Goal: Transaction & Acquisition: Purchase product/service

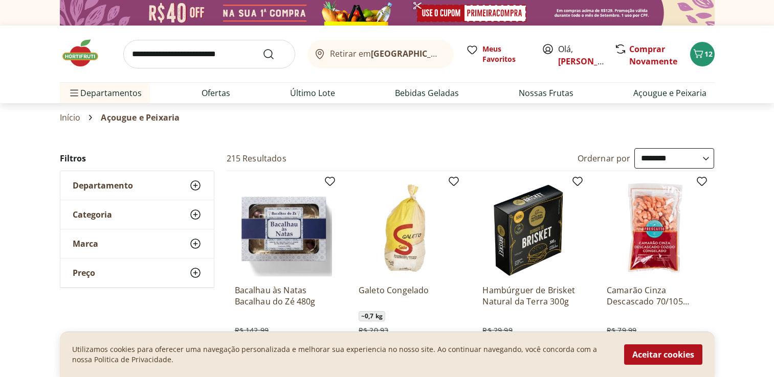
select select "**********"
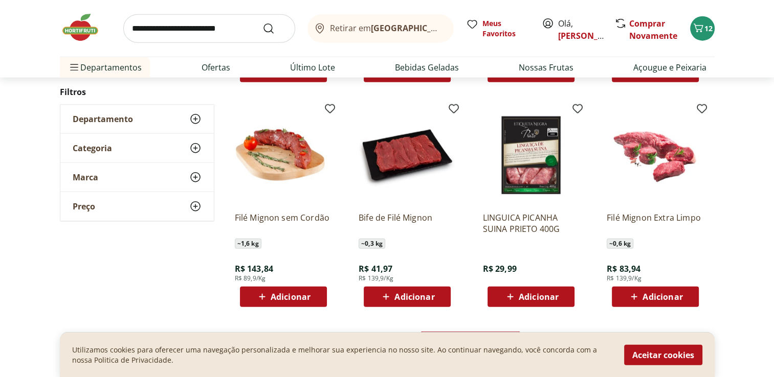
scroll to position [2558, 0]
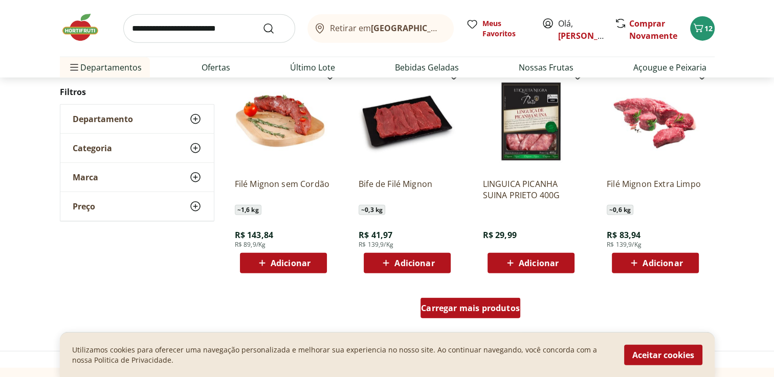
click at [479, 314] on div "Carregar mais produtos" at bounding box center [470, 308] width 100 height 20
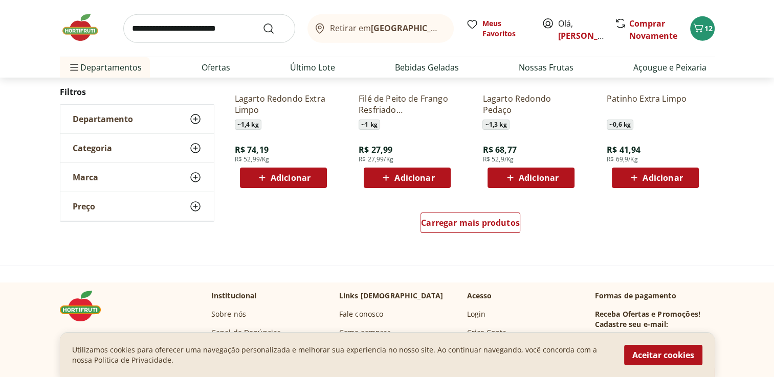
scroll to position [3325, 0]
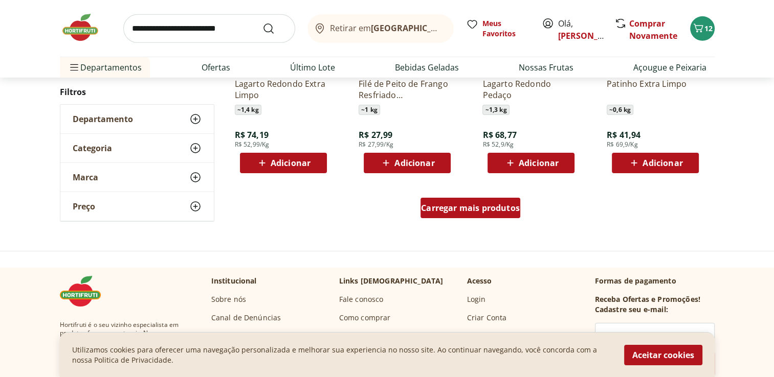
click at [475, 204] on span "Carregar mais produtos" at bounding box center [470, 208] width 99 height 8
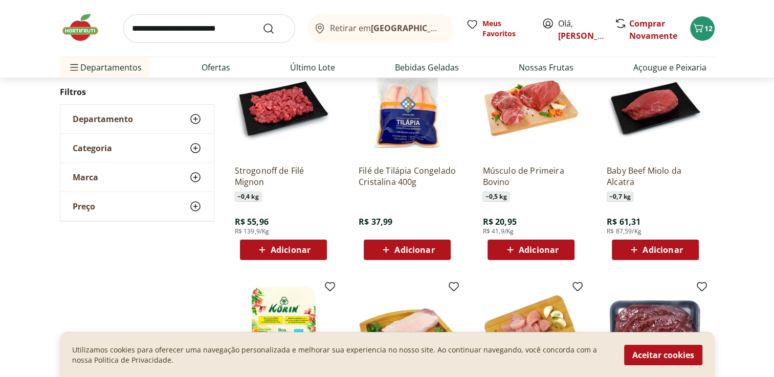
scroll to position [3427, 0]
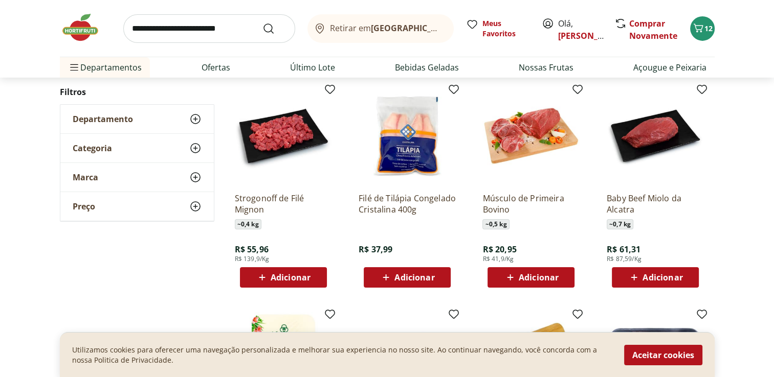
click at [552, 279] on span "Adicionar" at bounding box center [539, 278] width 40 height 8
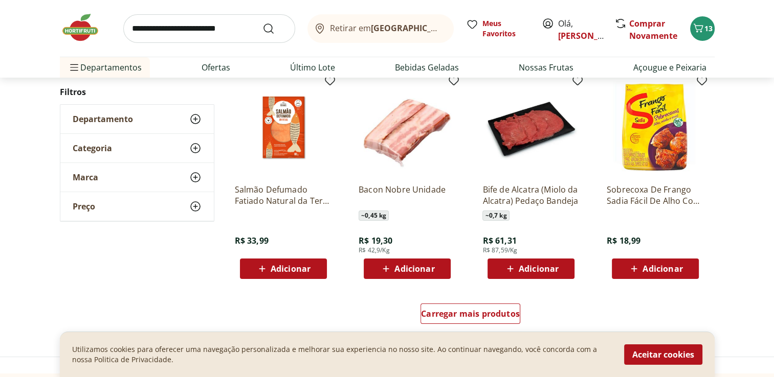
scroll to position [3887, 0]
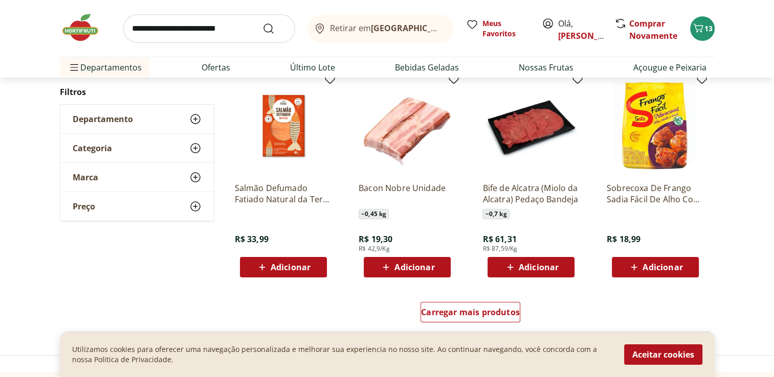
click at [422, 270] on span "Adicionar" at bounding box center [414, 267] width 40 height 8
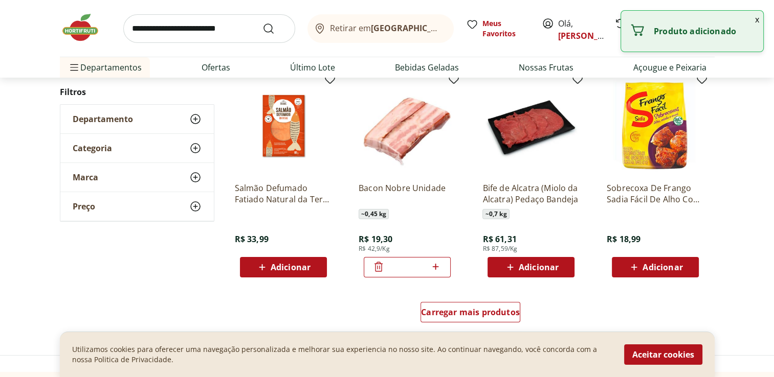
click at [440, 269] on icon at bounding box center [435, 267] width 13 height 12
type input "*"
click at [313, 275] on div "Adicionar" at bounding box center [283, 267] width 71 height 18
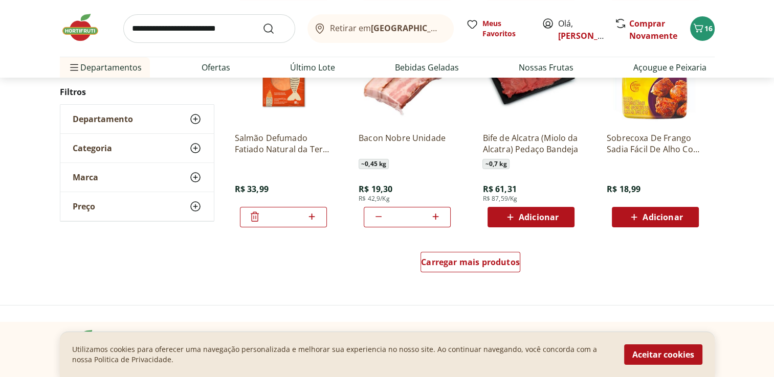
scroll to position [3939, 0]
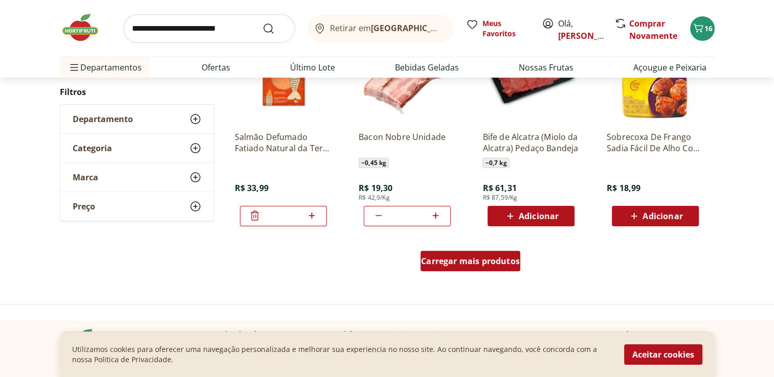
click at [451, 262] on span "Carregar mais produtos" at bounding box center [470, 261] width 99 height 8
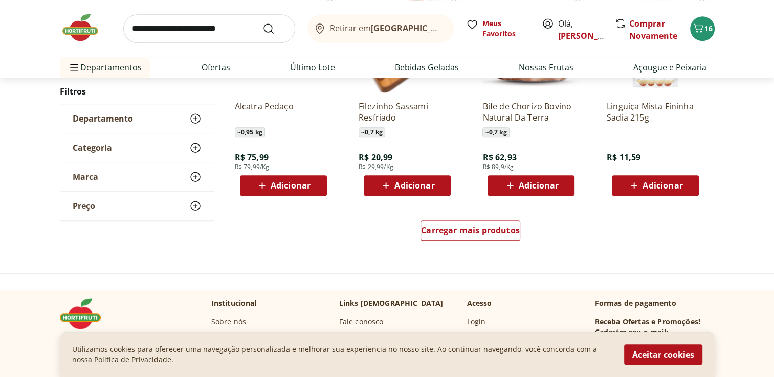
scroll to position [4655, 0]
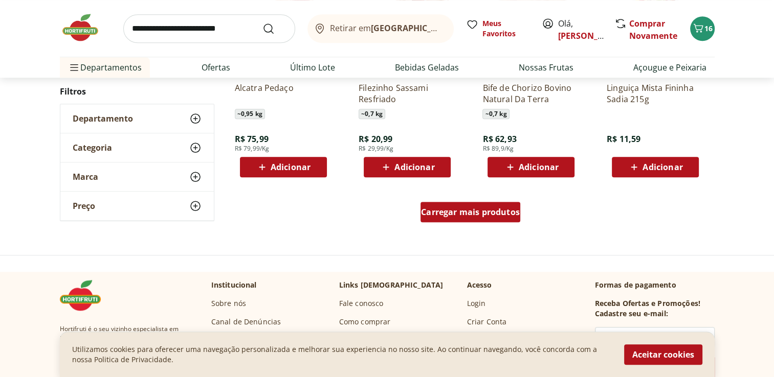
click at [461, 219] on div "Carregar mais produtos" at bounding box center [470, 212] width 100 height 20
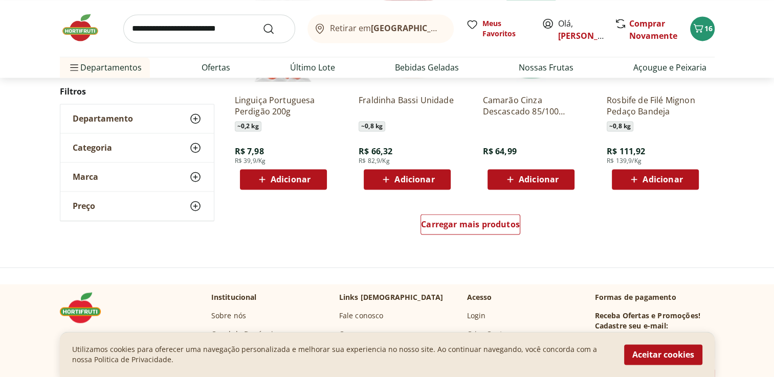
scroll to position [5320, 0]
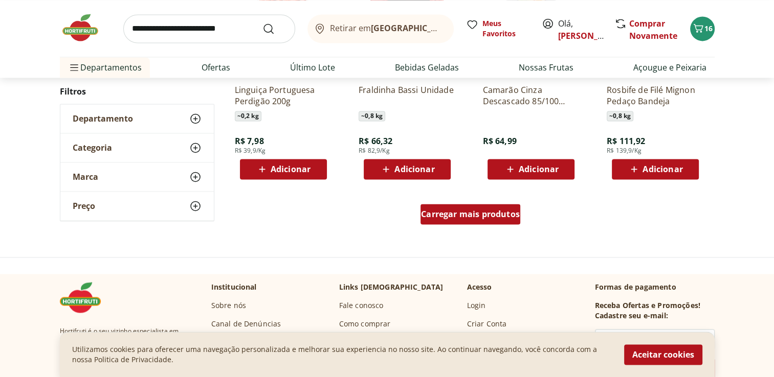
click at [454, 221] on div "Carregar mais produtos" at bounding box center [470, 214] width 100 height 20
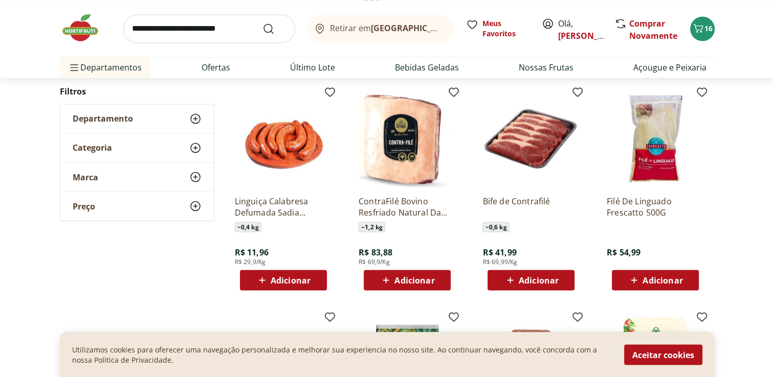
scroll to position [5678, 0]
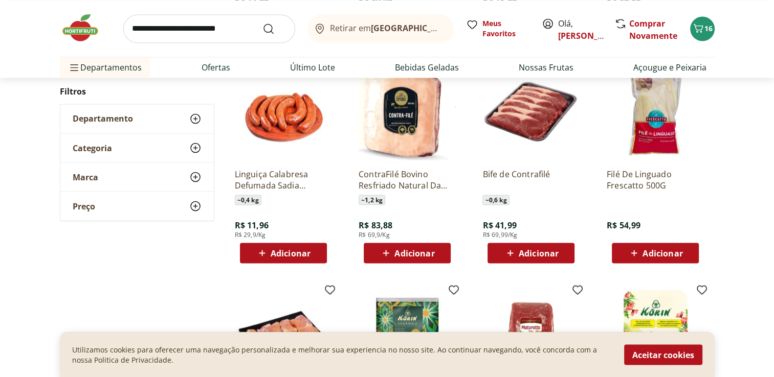
click at [264, 255] on icon at bounding box center [262, 253] width 13 height 12
click at [528, 253] on span "Adicionar" at bounding box center [539, 253] width 40 height 8
click at [522, 255] on span "Adicionar" at bounding box center [539, 253] width 40 height 8
click at [516, 254] on icon at bounding box center [510, 253] width 13 height 12
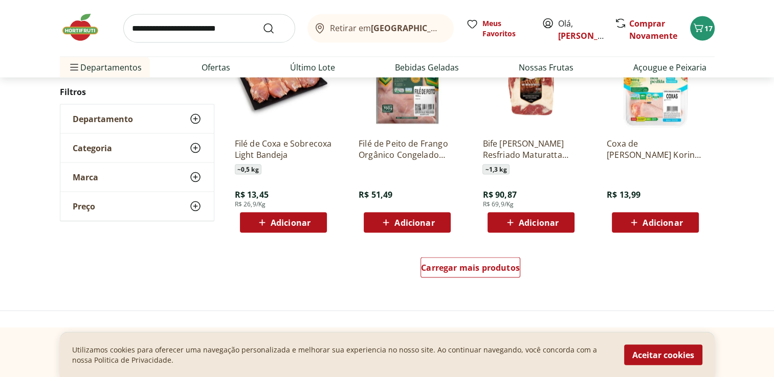
scroll to position [5933, 0]
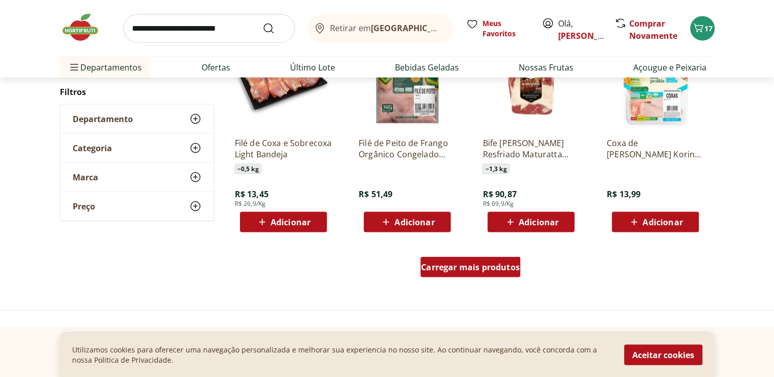
click at [502, 270] on span "Carregar mais produtos" at bounding box center [470, 267] width 99 height 8
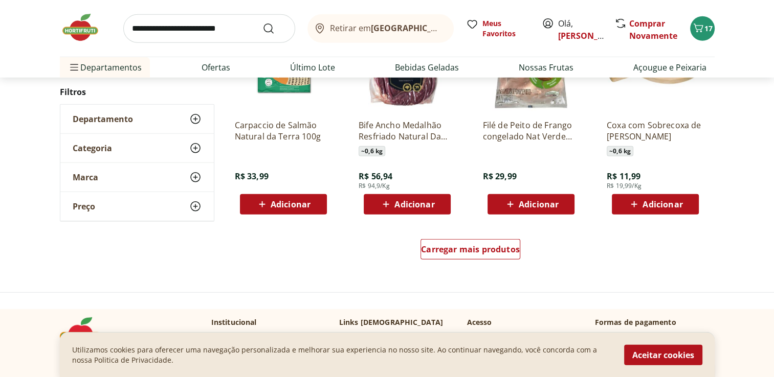
scroll to position [6650, 0]
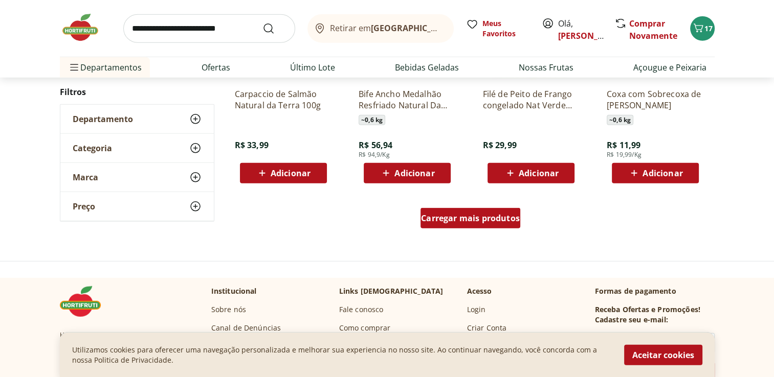
click at [505, 220] on span "Carregar mais produtos" at bounding box center [470, 218] width 99 height 8
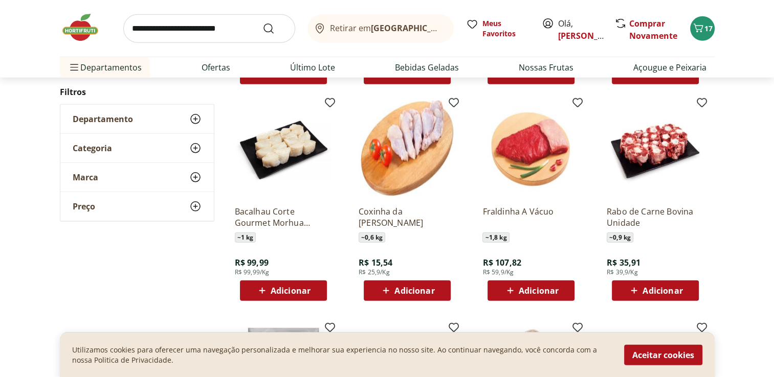
scroll to position [6752, 0]
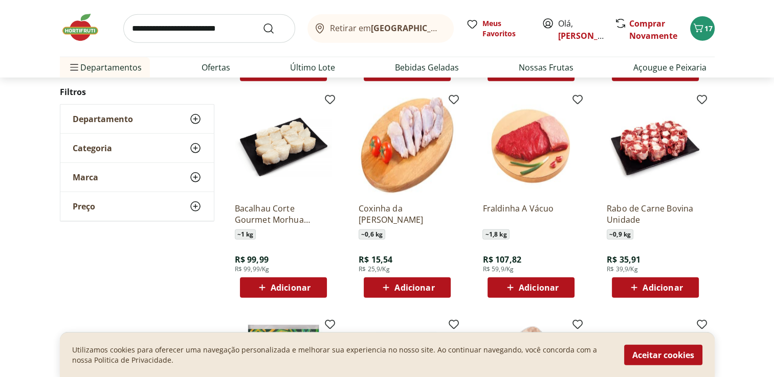
click at [659, 284] on span "Adicionar" at bounding box center [662, 288] width 40 height 8
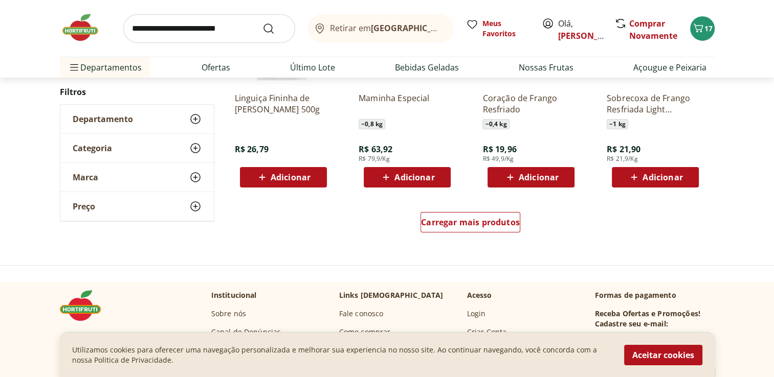
scroll to position [7366, 0]
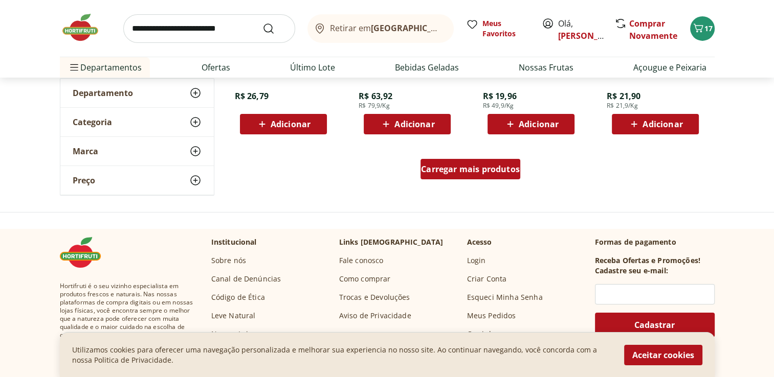
click at [482, 171] on span "Carregar mais produtos" at bounding box center [470, 169] width 99 height 8
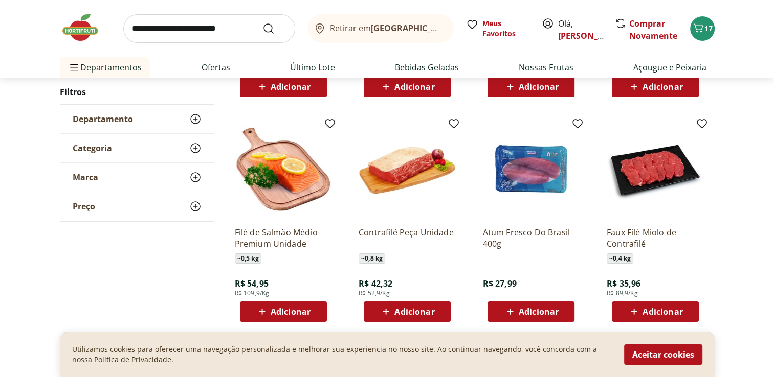
scroll to position [7621, 0]
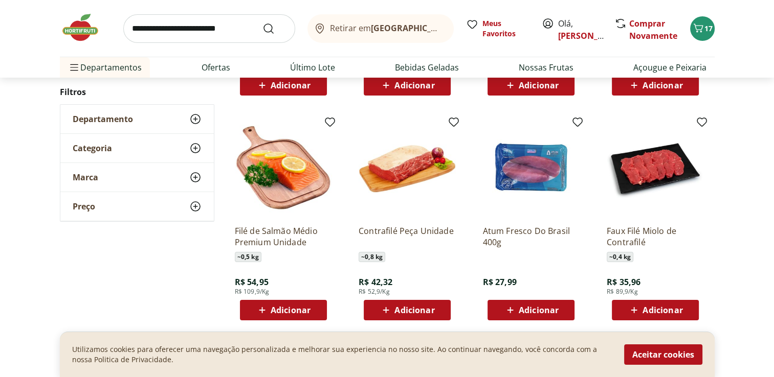
click at [286, 308] on span "Adicionar" at bounding box center [291, 310] width 40 height 8
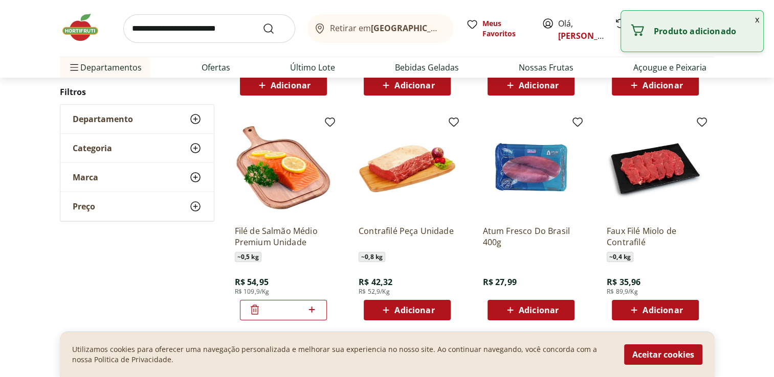
click at [399, 307] on span "Adicionar" at bounding box center [414, 310] width 40 height 8
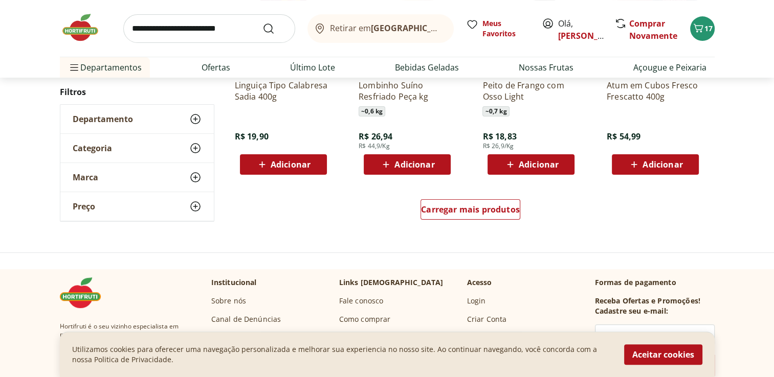
scroll to position [7979, 0]
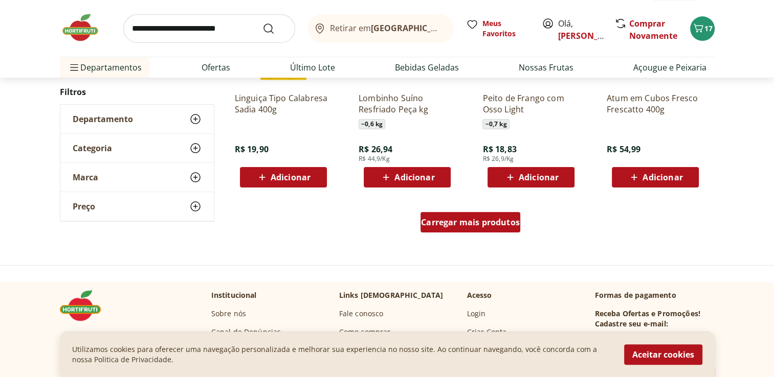
click at [500, 220] on span "Carregar mais produtos" at bounding box center [470, 222] width 99 height 8
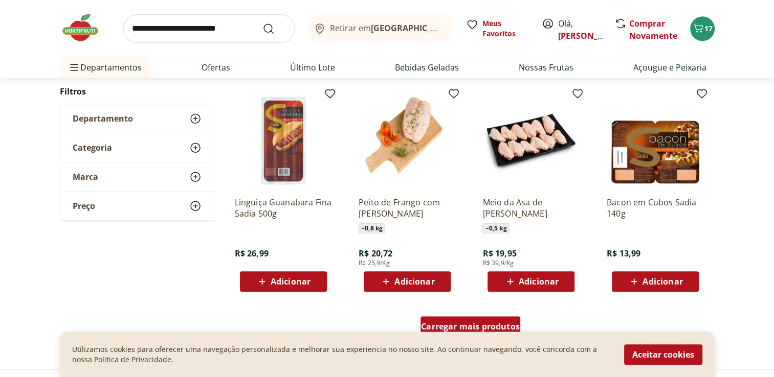
scroll to position [8593, 0]
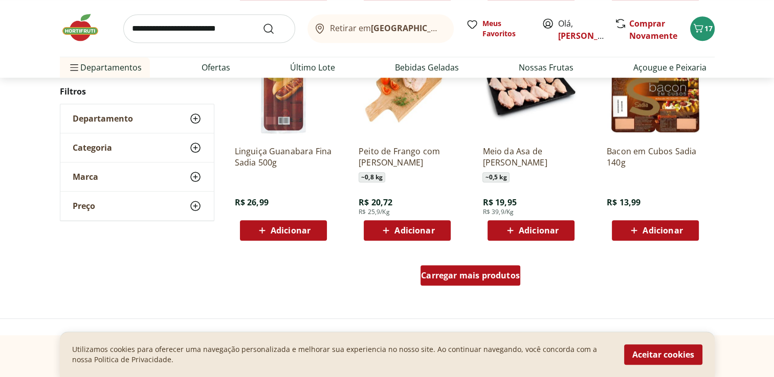
click at [477, 281] on div "Carregar mais produtos" at bounding box center [470, 275] width 100 height 20
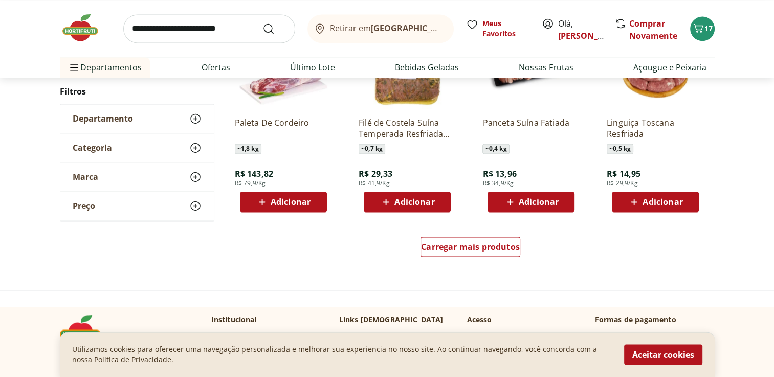
scroll to position [9309, 0]
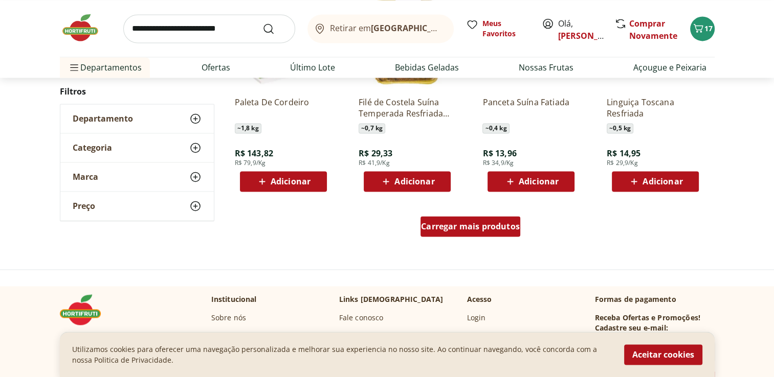
click at [478, 229] on span "Carregar mais produtos" at bounding box center [470, 227] width 99 height 8
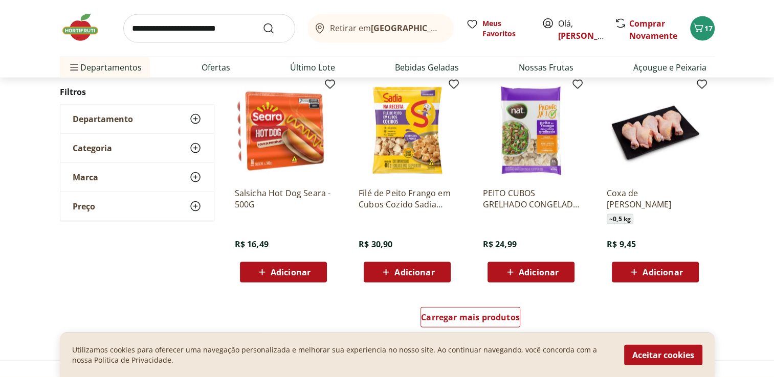
scroll to position [9872, 0]
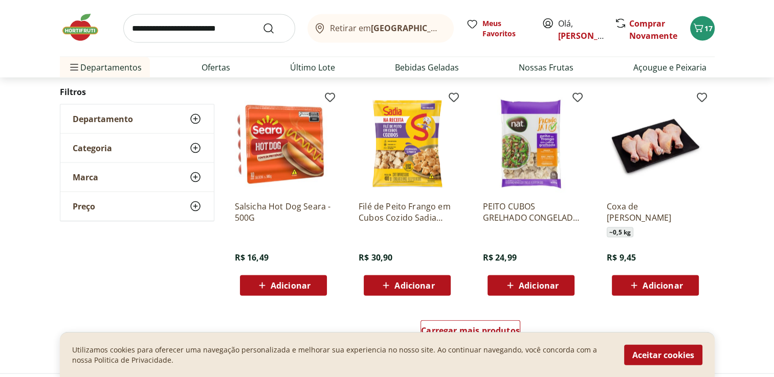
click at [391, 158] on img at bounding box center [407, 144] width 97 height 97
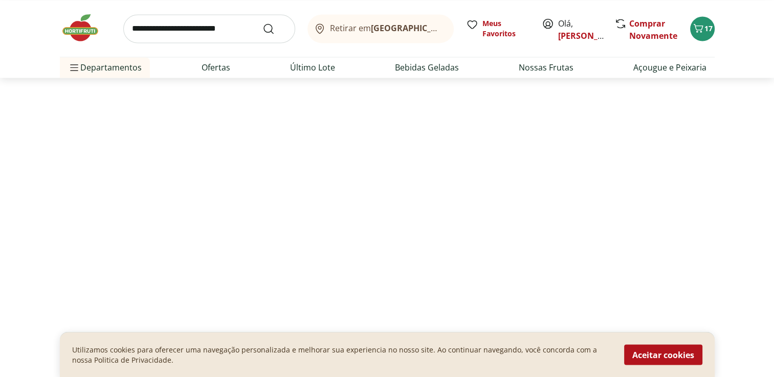
select select "**********"
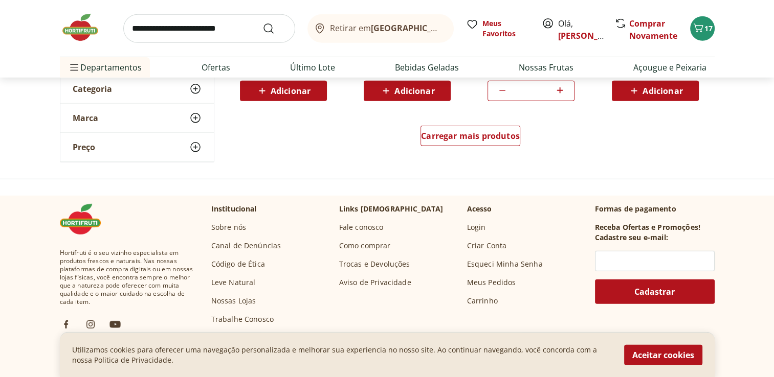
scroll to position [2847, 0]
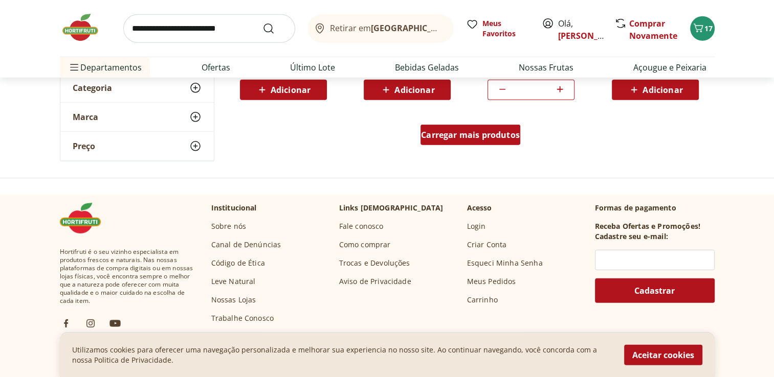
click at [499, 131] on span "Carregar mais produtos" at bounding box center [470, 135] width 99 height 8
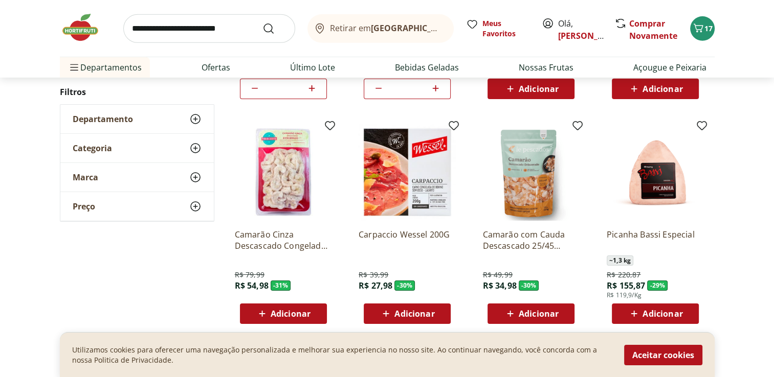
scroll to position [3461, 0]
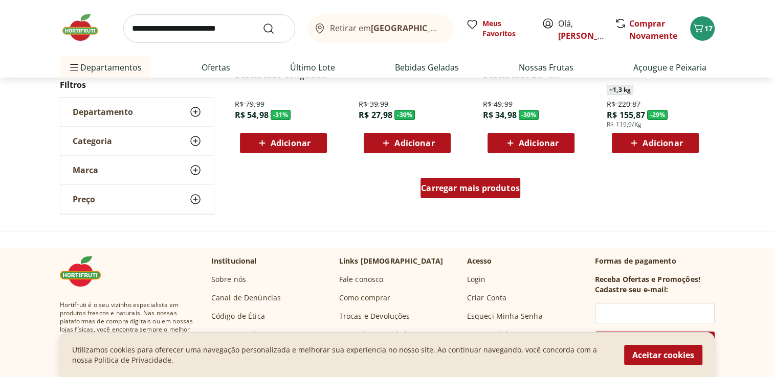
click at [497, 185] on span "Carregar mais produtos" at bounding box center [470, 188] width 99 height 8
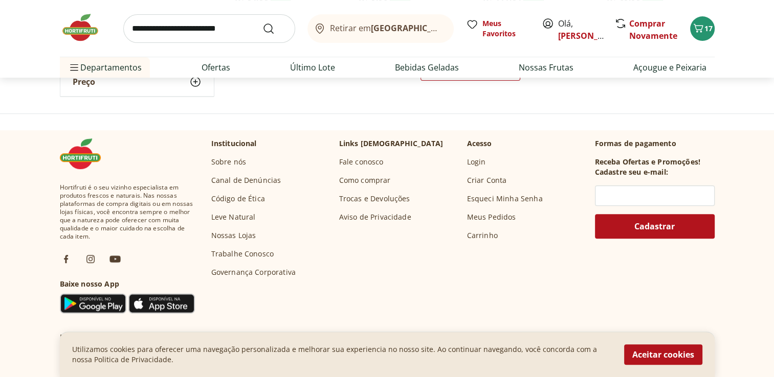
scroll to position [4126, 0]
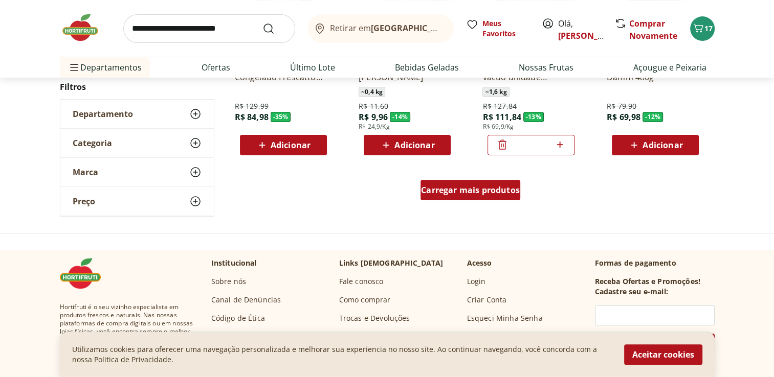
click at [484, 186] on span "Carregar mais produtos" at bounding box center [470, 190] width 99 height 8
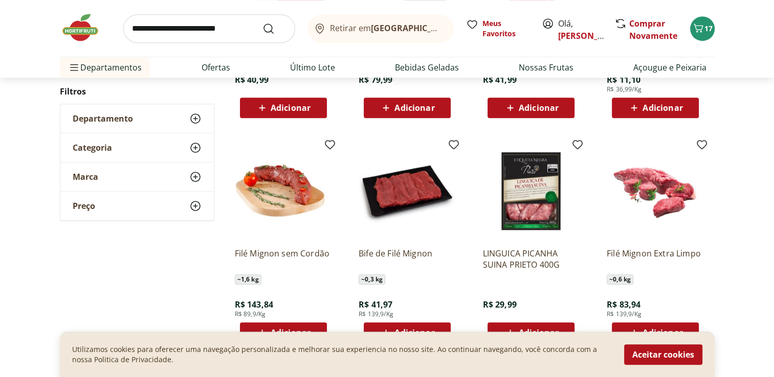
scroll to position [4791, 0]
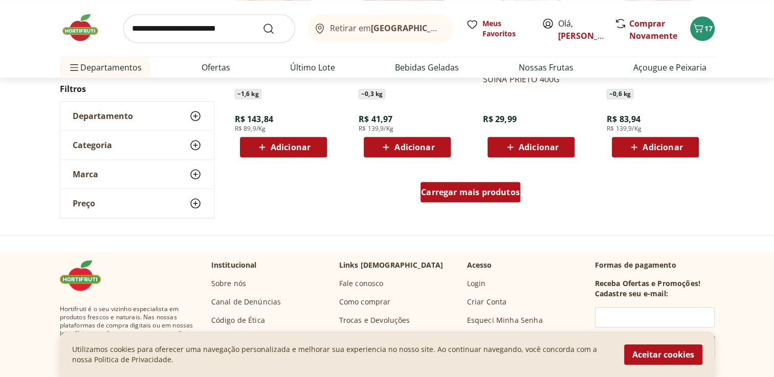
click at [484, 184] on div "Carregar mais produtos" at bounding box center [470, 192] width 100 height 20
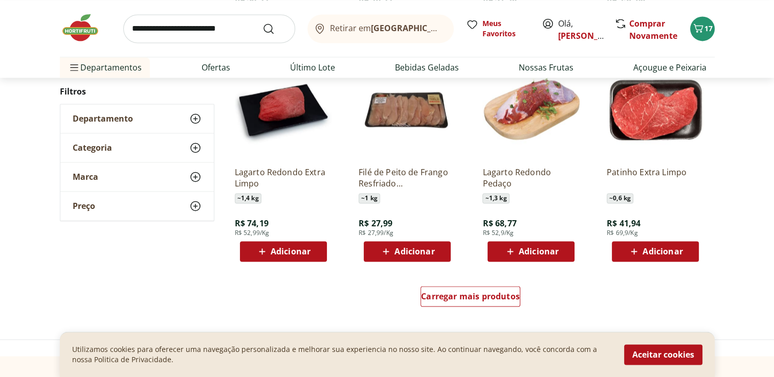
scroll to position [5507, 0]
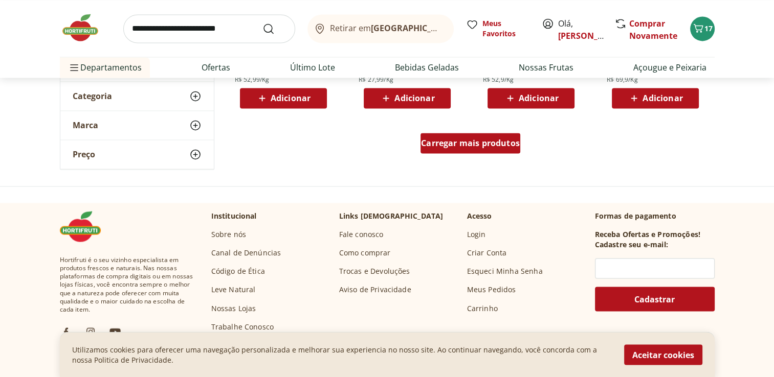
click at [493, 154] on link "Carregar mais produtos" at bounding box center [470, 145] width 100 height 25
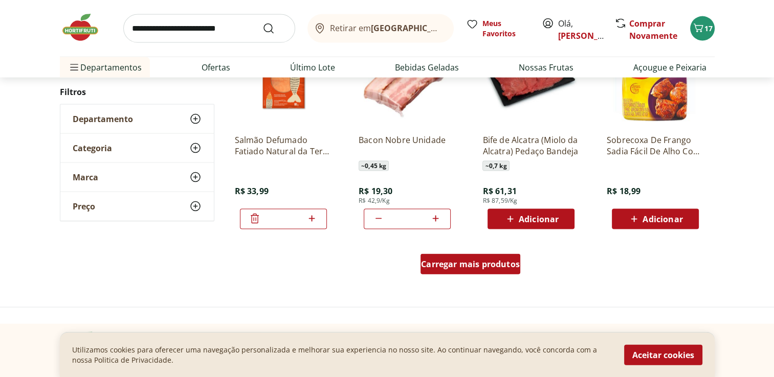
scroll to position [6223, 0]
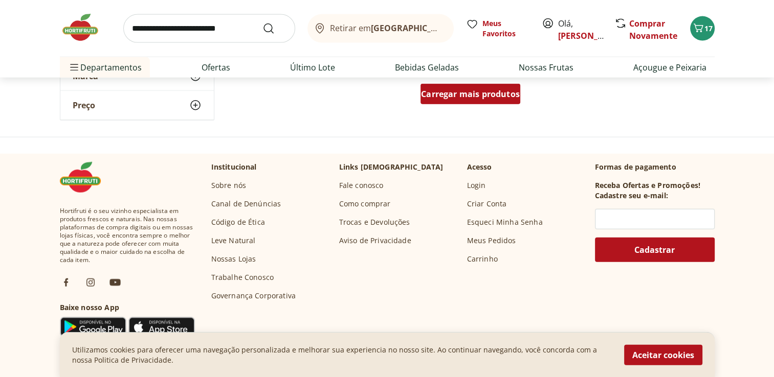
click at [496, 103] on div "Carregar mais produtos" at bounding box center [470, 94] width 100 height 20
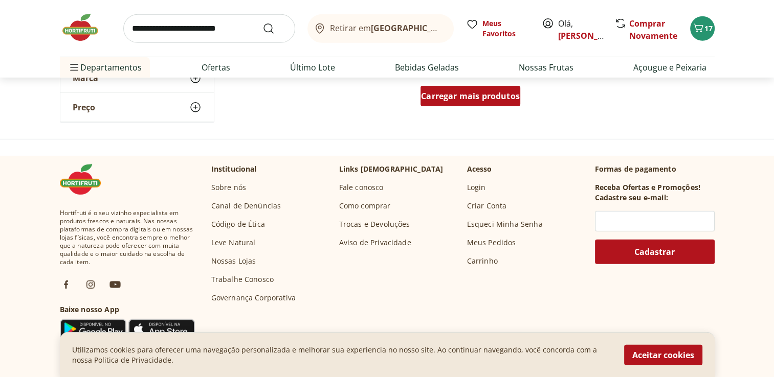
click at [495, 92] on span "Carregar mais produtos" at bounding box center [470, 96] width 99 height 8
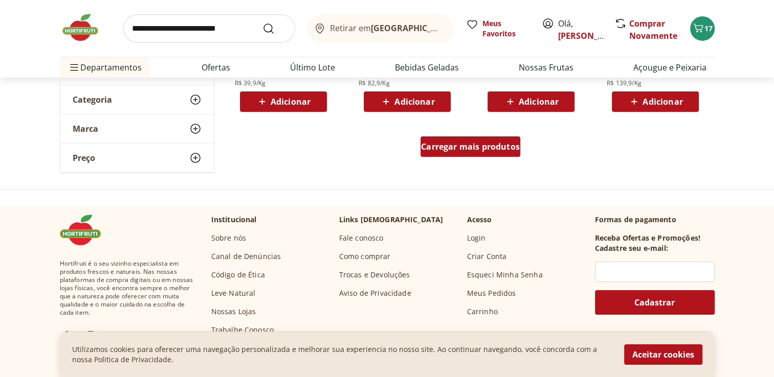
scroll to position [7502, 0]
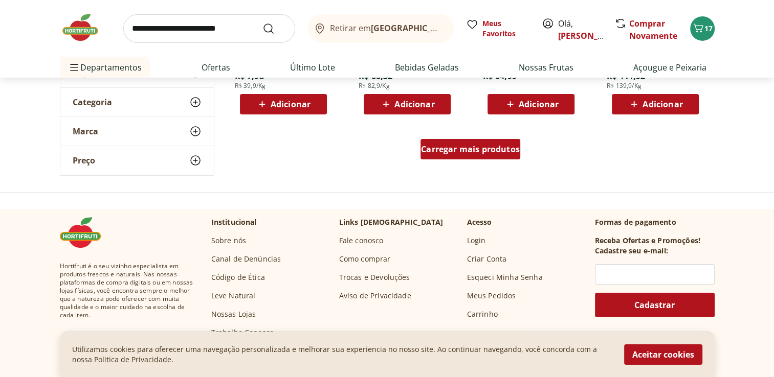
click at [485, 151] on span "Carregar mais produtos" at bounding box center [470, 149] width 99 height 8
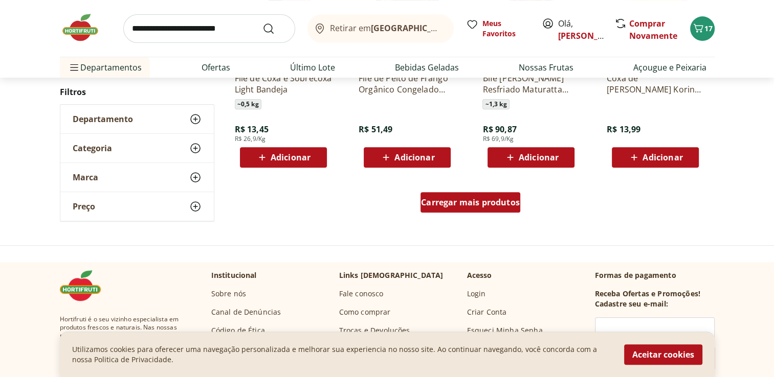
click at [493, 208] on div "Carregar mais produtos" at bounding box center [470, 202] width 100 height 20
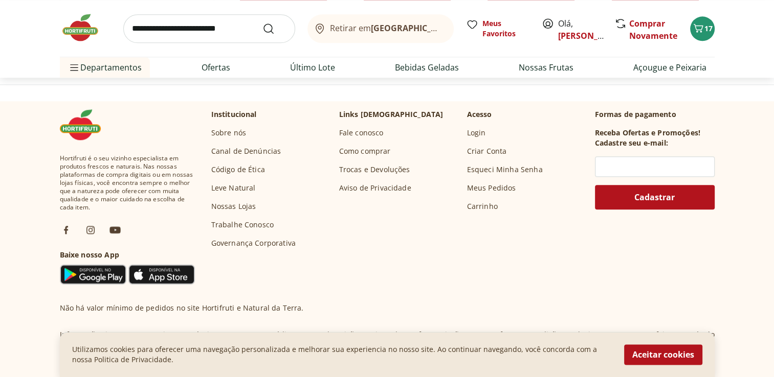
scroll to position [8780, 0]
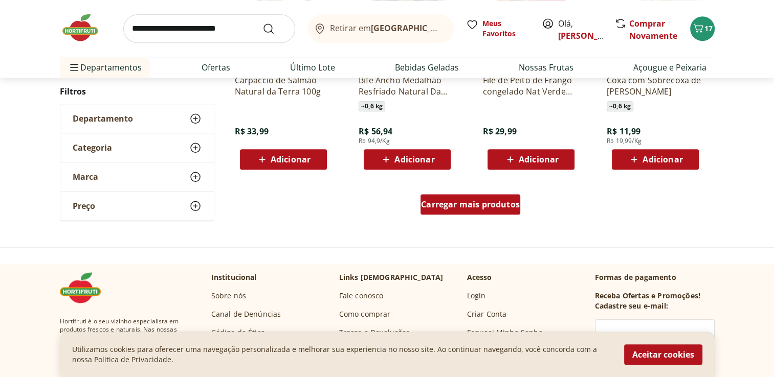
click at [466, 194] on div "Carregar mais produtos" at bounding box center [470, 204] width 100 height 20
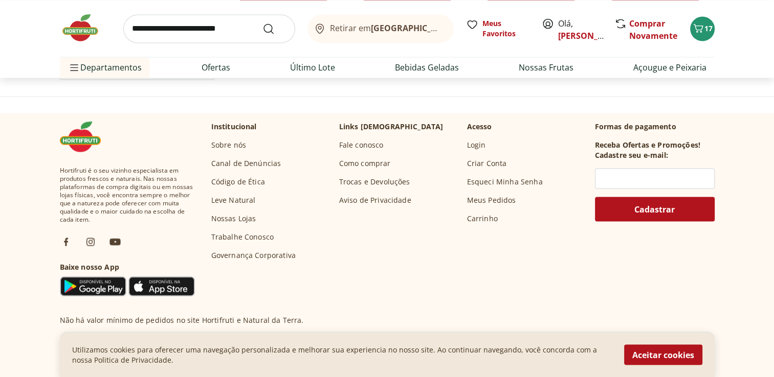
scroll to position [9394, 0]
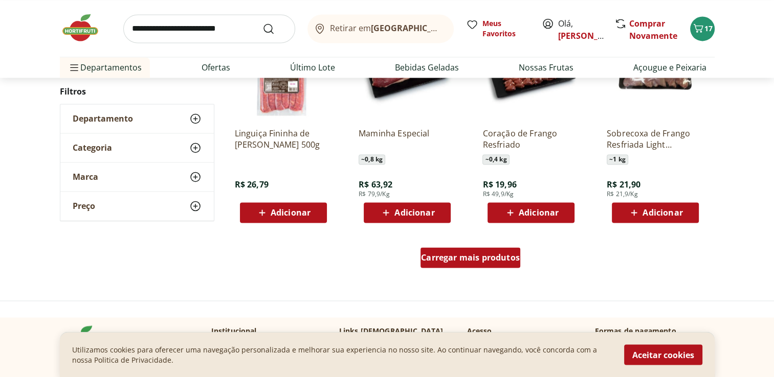
click at [458, 264] on div "Carregar mais produtos" at bounding box center [470, 258] width 100 height 20
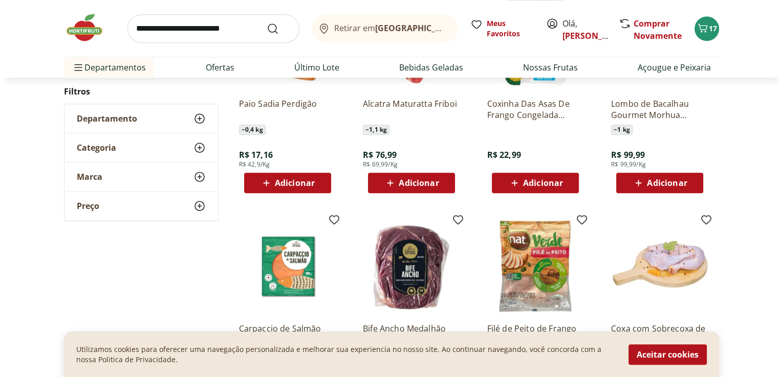
scroll to position [8525, 0]
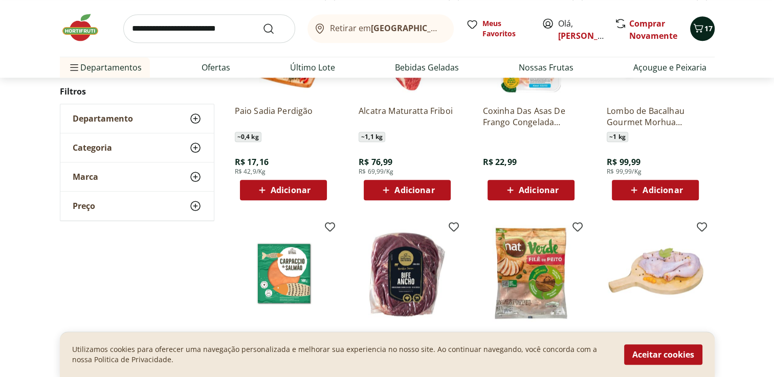
click at [707, 28] on span "17" at bounding box center [708, 29] width 8 height 10
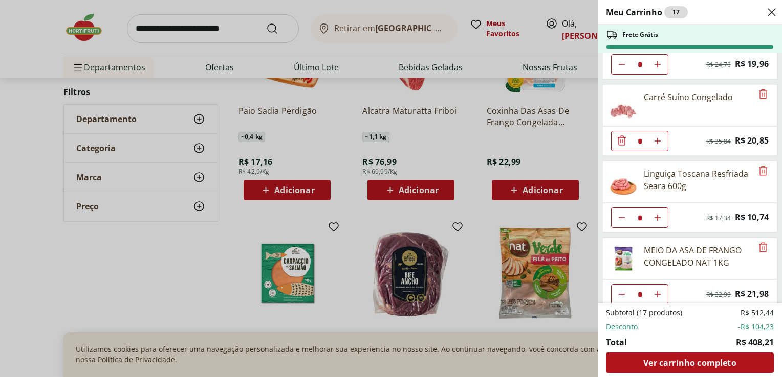
scroll to position [51, 0]
click at [657, 216] on icon "Aumentar Quantidade" at bounding box center [657, 217] width 8 height 8
type input "*"
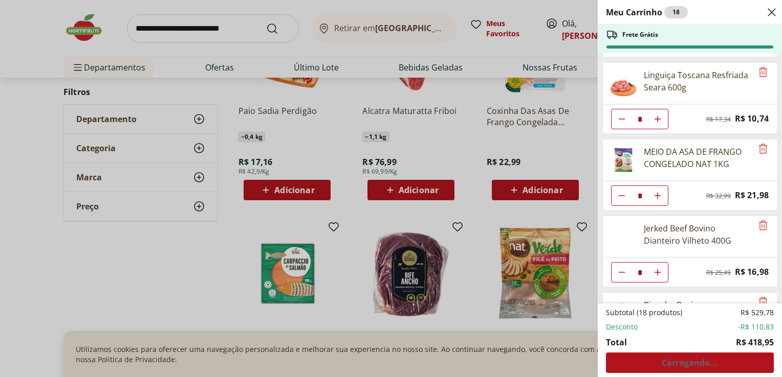
type input "*"
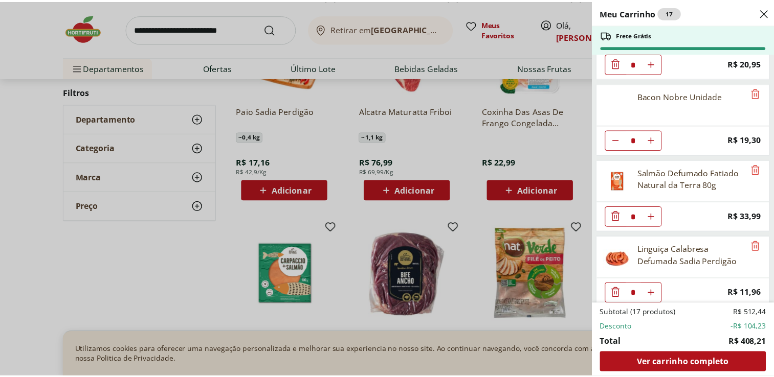
scroll to position [514, 0]
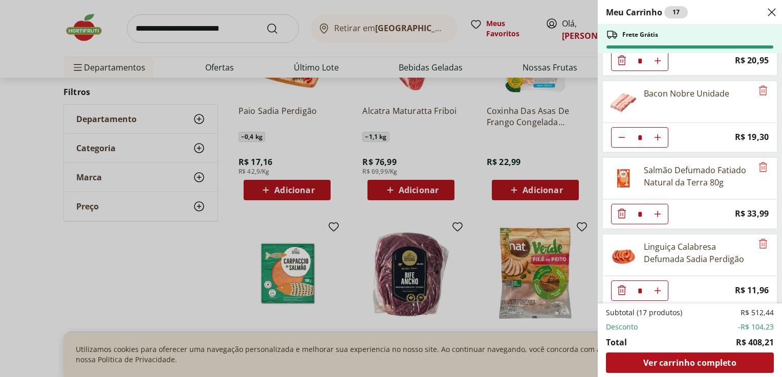
click at [562, 147] on div "Meu Carrinho 17 Frete Grátis Patinho Moído * Original price: R$ 24,76 Price: R$…" at bounding box center [391, 188] width 782 height 377
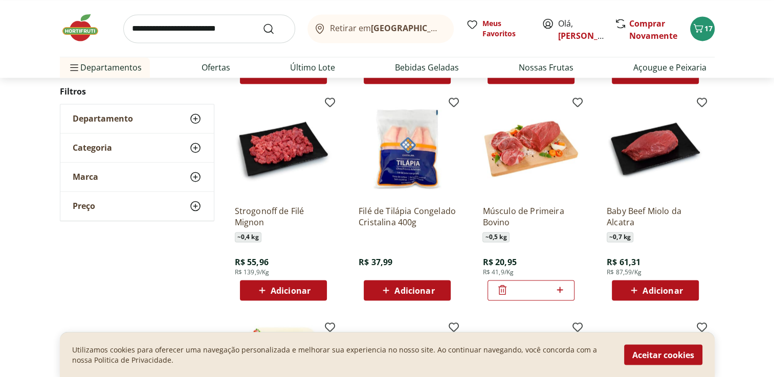
scroll to position [5405, 0]
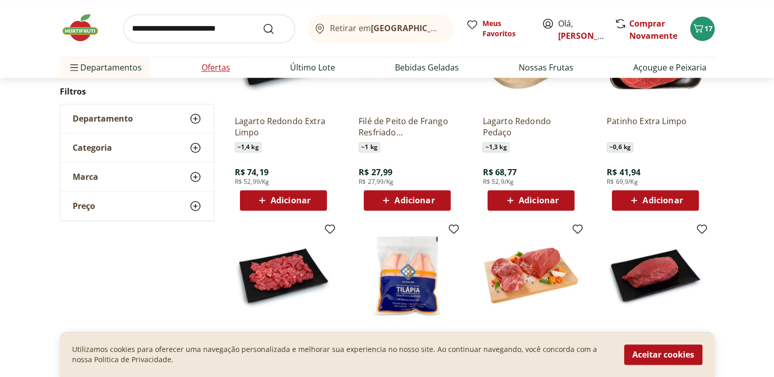
click at [218, 71] on link "Ofertas" at bounding box center [216, 67] width 29 height 12
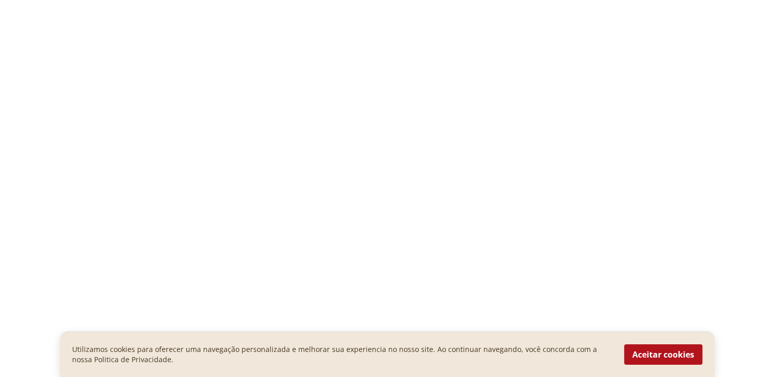
select select "**********"
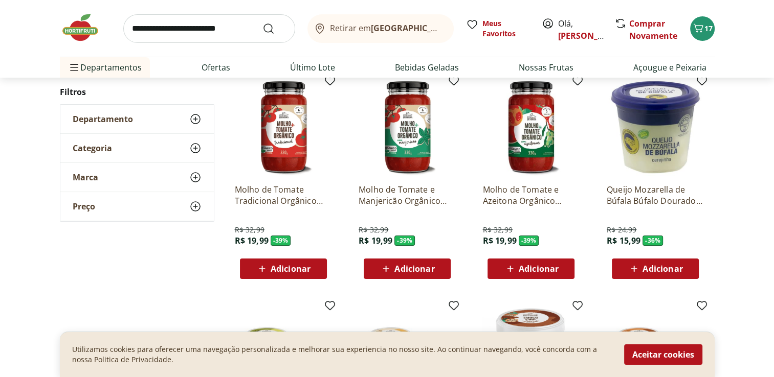
scroll to position [102, 0]
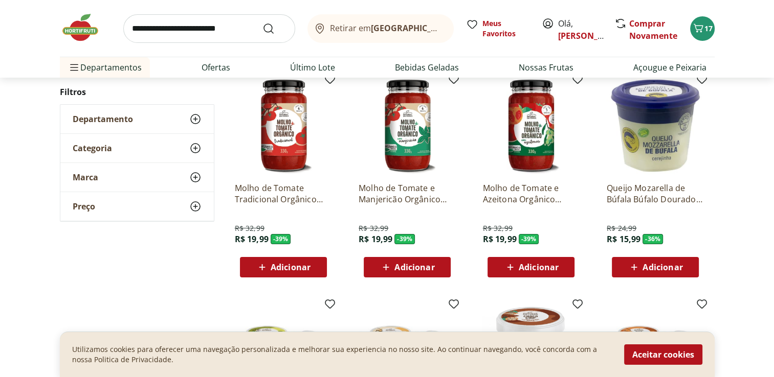
click at [410, 268] on span "Adicionar" at bounding box center [414, 267] width 40 height 8
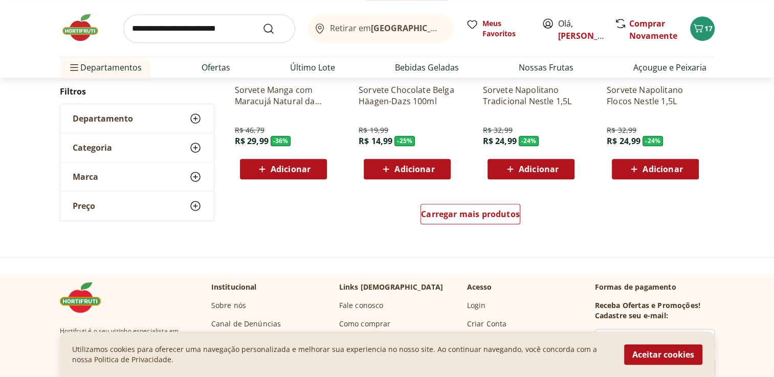
scroll to position [665, 0]
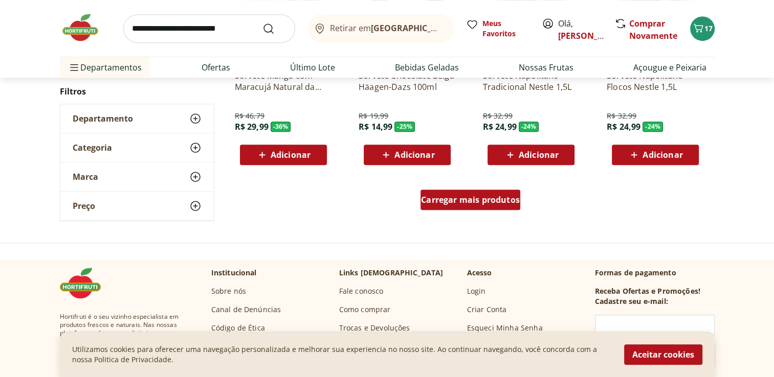
click at [477, 203] on span "Carregar mais produtos" at bounding box center [470, 200] width 99 height 8
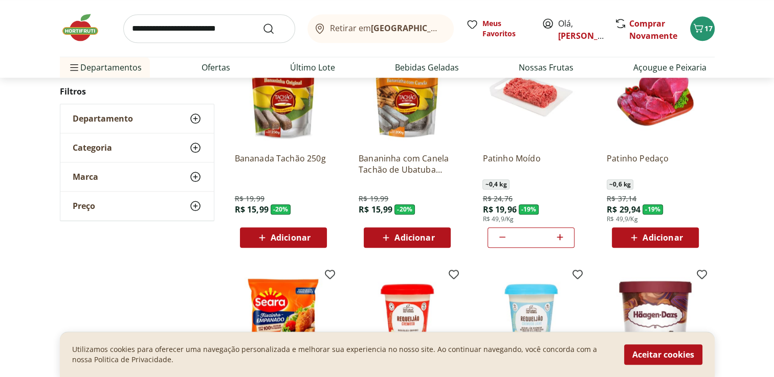
scroll to position [1023, 0]
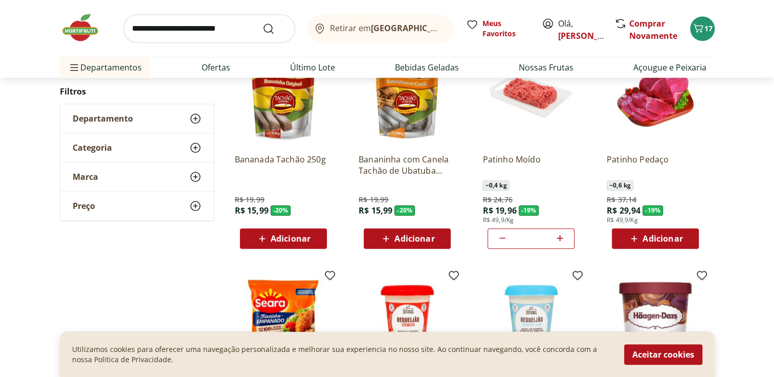
click at [307, 235] on span "Adicionar" at bounding box center [291, 239] width 40 height 8
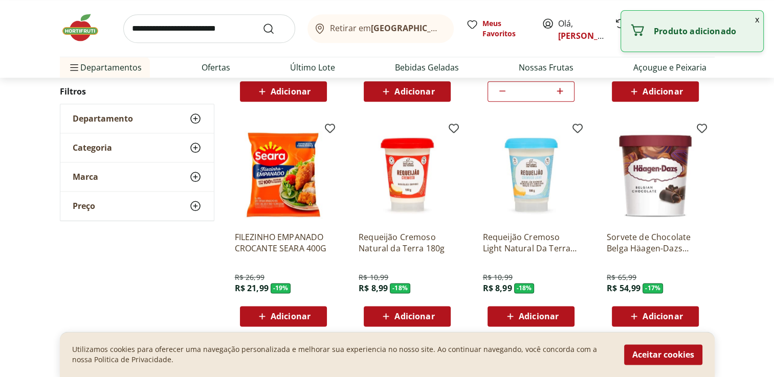
scroll to position [1176, 0]
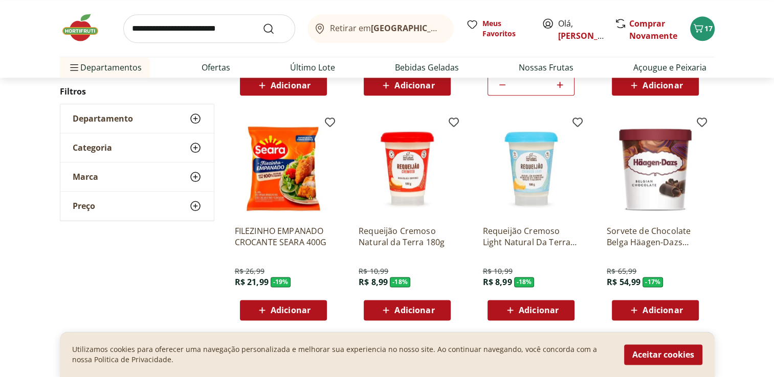
click at [291, 197] on img at bounding box center [283, 168] width 97 height 97
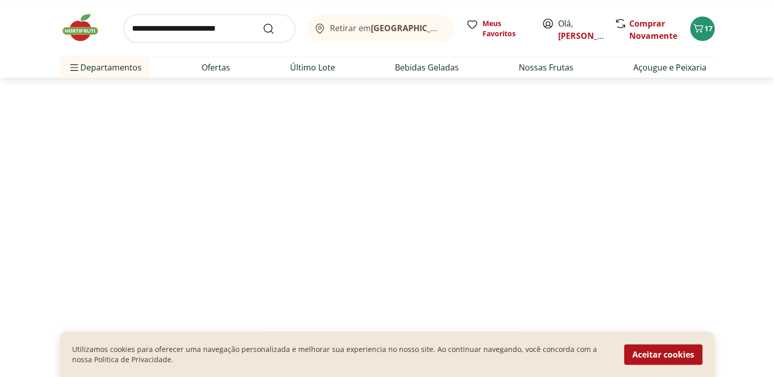
select select "**********"
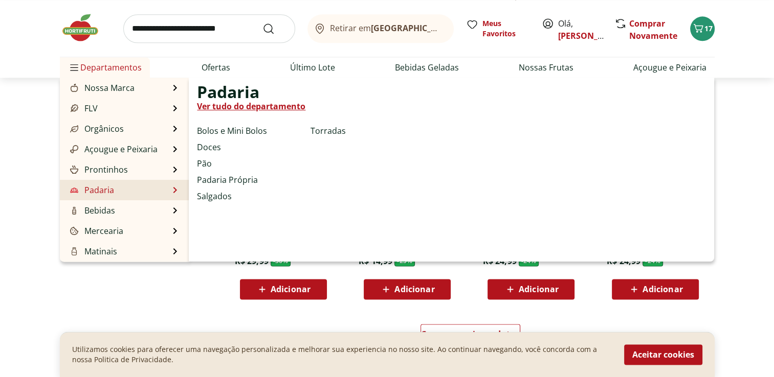
scroll to position [1432, 0]
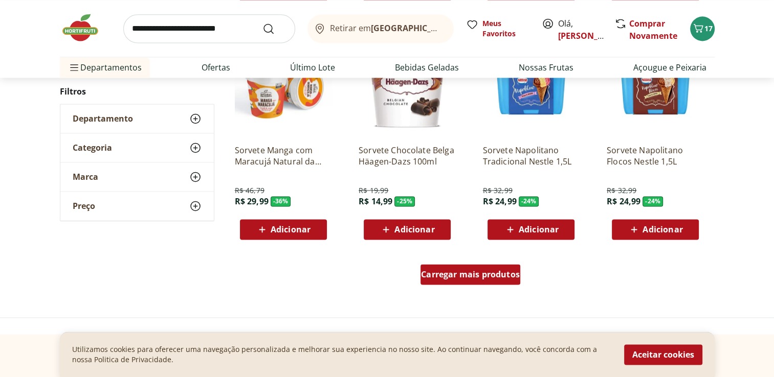
click at [450, 277] on span "Carregar mais produtos" at bounding box center [470, 275] width 99 height 8
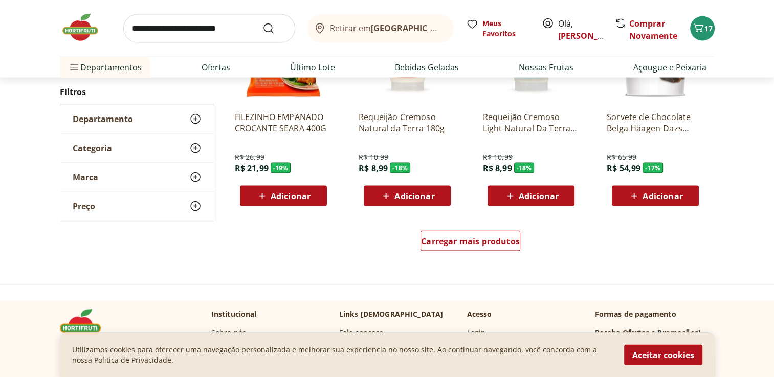
scroll to position [2148, 0]
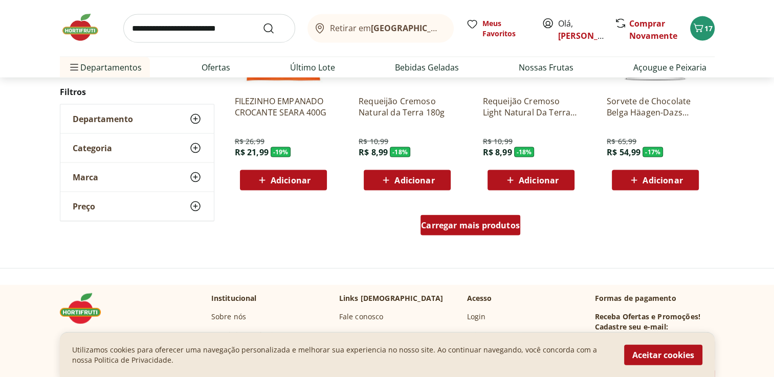
click at [464, 228] on span "Carregar mais produtos" at bounding box center [470, 225] width 99 height 8
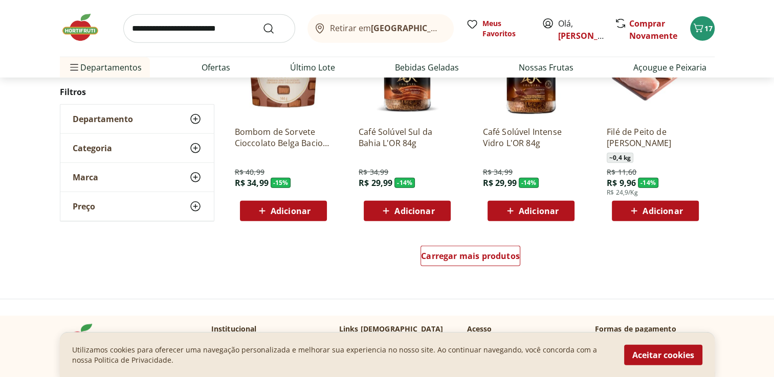
scroll to position [2813, 0]
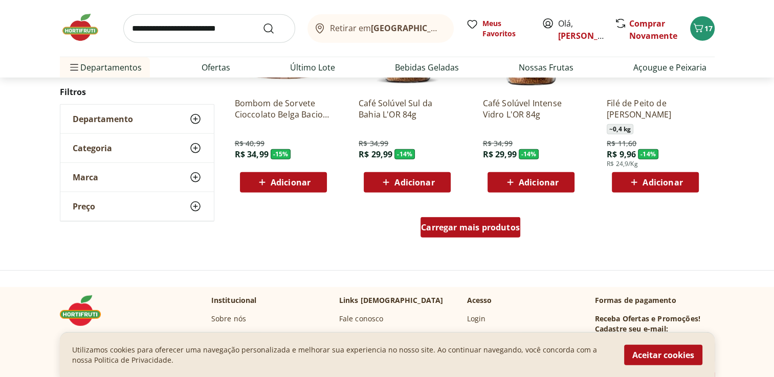
click at [444, 225] on span "Carregar mais produtos" at bounding box center [470, 228] width 99 height 8
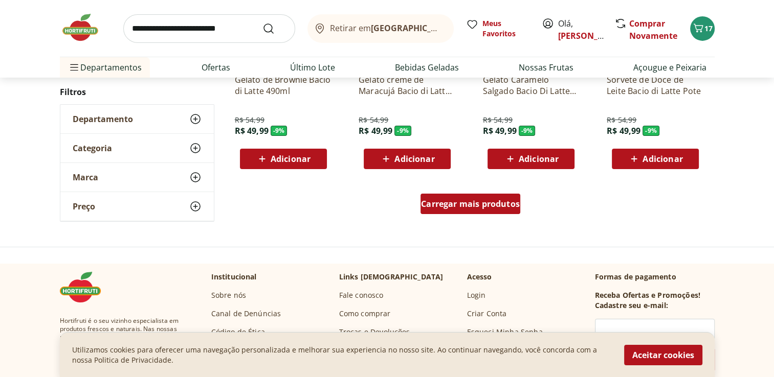
scroll to position [3529, 0]
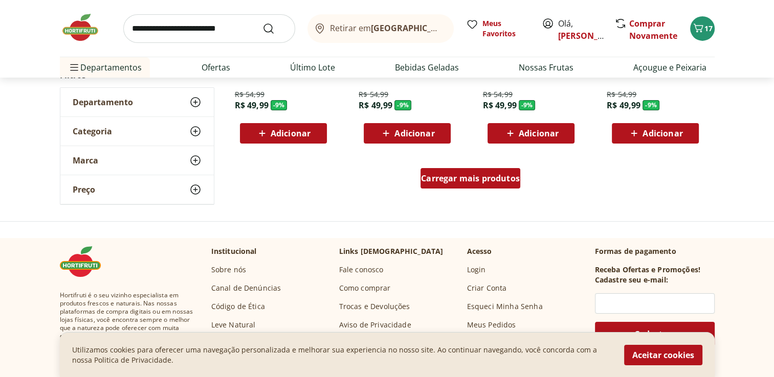
click at [463, 188] on div "Carregar mais produtos" at bounding box center [470, 178] width 100 height 20
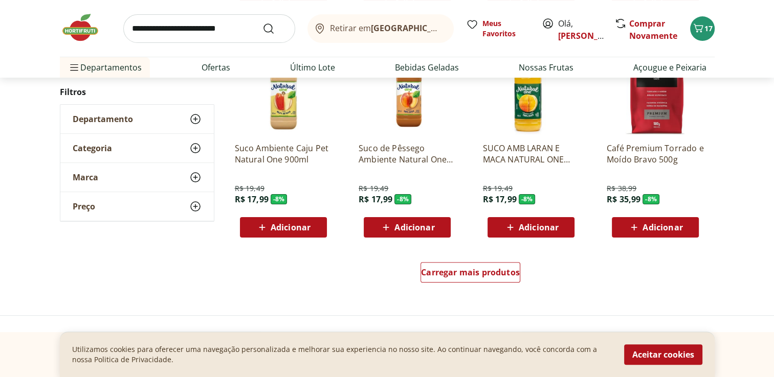
scroll to position [4143, 0]
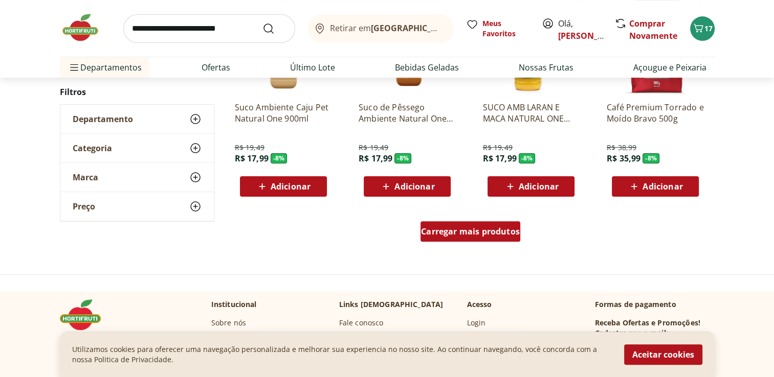
click at [456, 224] on div "Carregar mais produtos" at bounding box center [470, 231] width 100 height 20
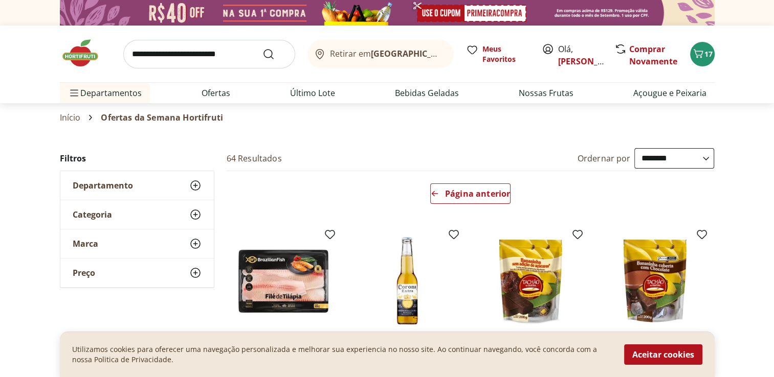
click at [198, 180] on icon at bounding box center [195, 186] width 12 height 12
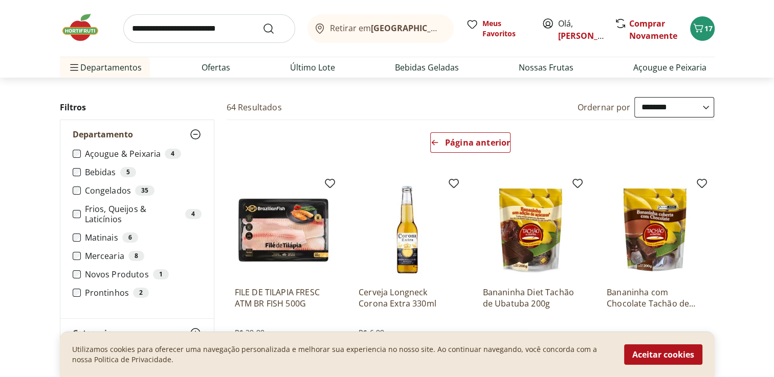
scroll to position [51, 0]
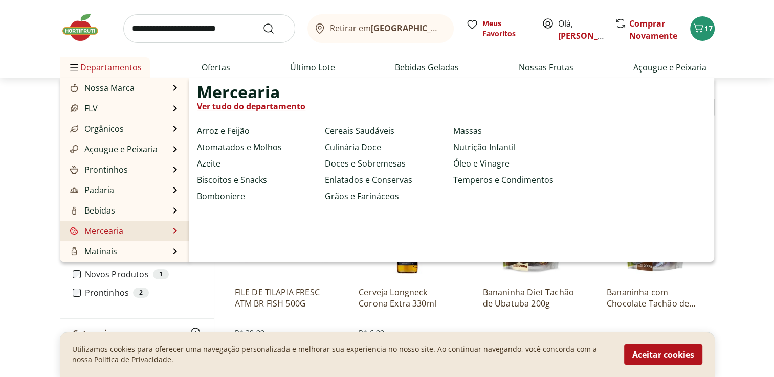
click at [115, 234] on link "Mercearia" at bounding box center [95, 231] width 55 height 12
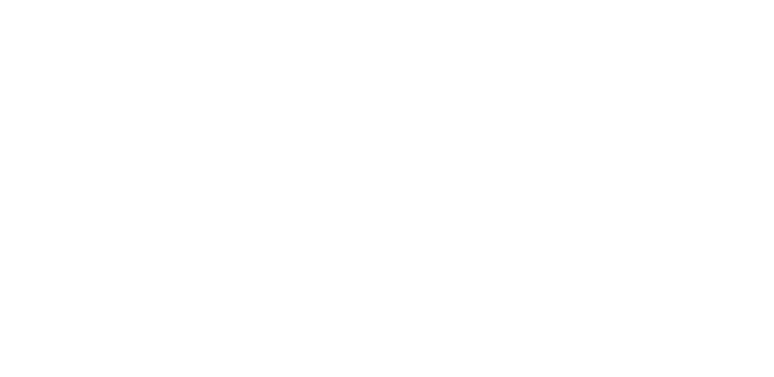
select select "**********"
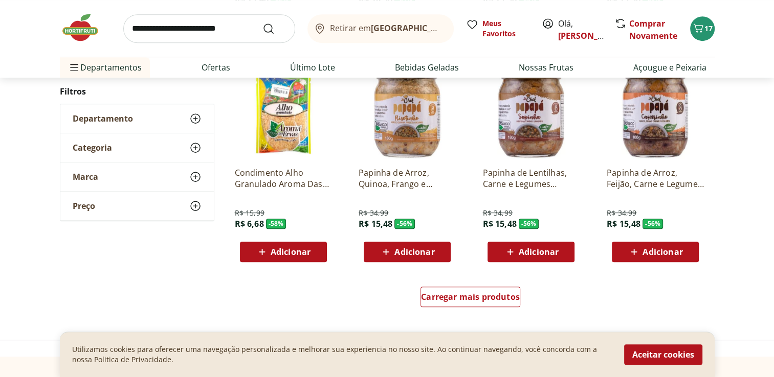
scroll to position [563, 0]
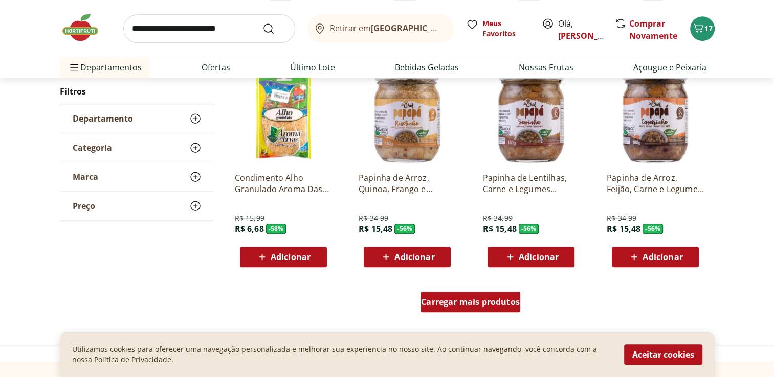
click at [444, 303] on span "Carregar mais produtos" at bounding box center [470, 302] width 99 height 8
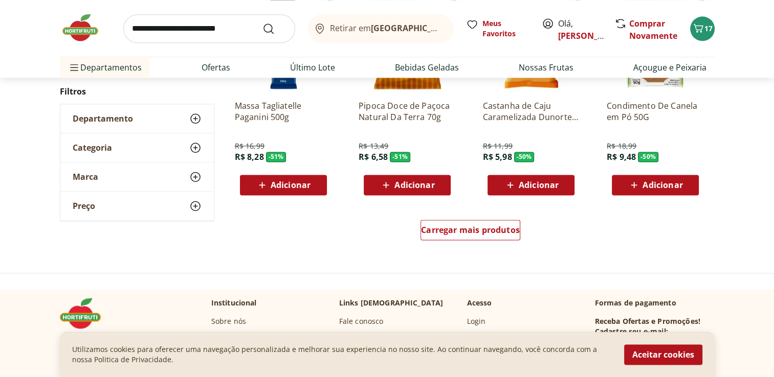
scroll to position [1330, 0]
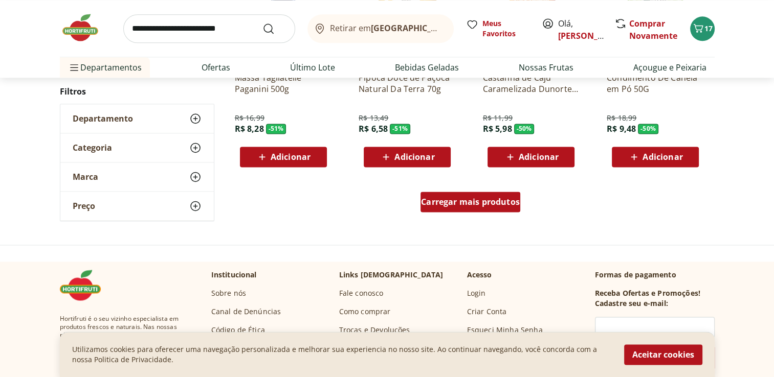
click at [487, 211] on div "Carregar mais produtos" at bounding box center [470, 202] width 100 height 20
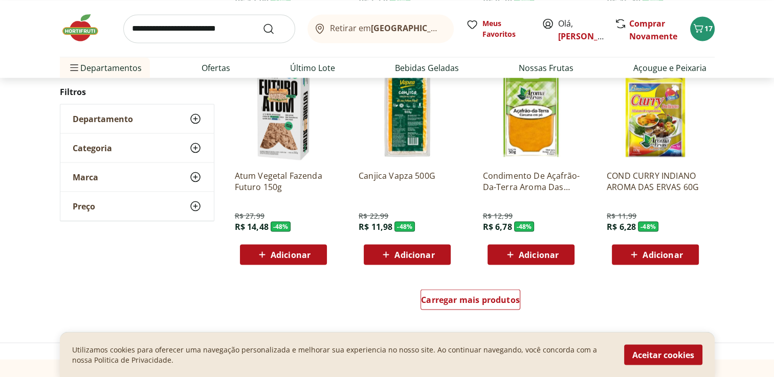
scroll to position [1944, 0]
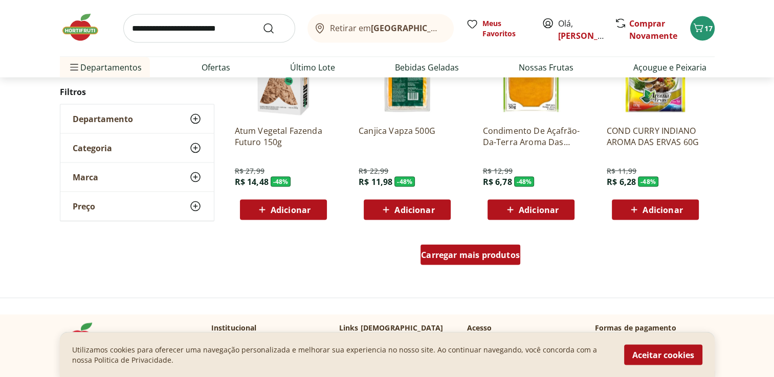
click at [484, 248] on div "Carregar mais produtos" at bounding box center [470, 255] width 100 height 20
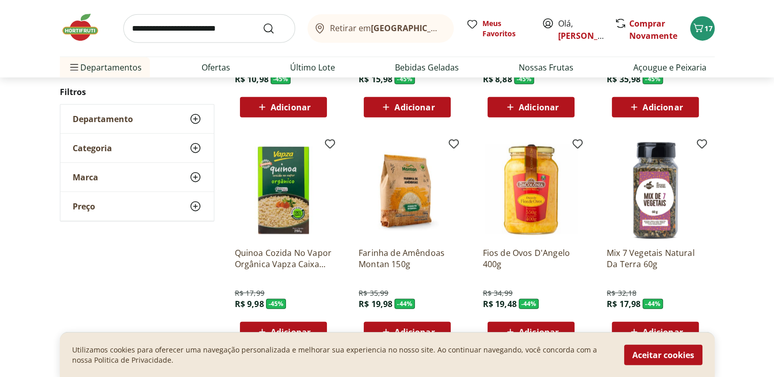
scroll to position [2506, 0]
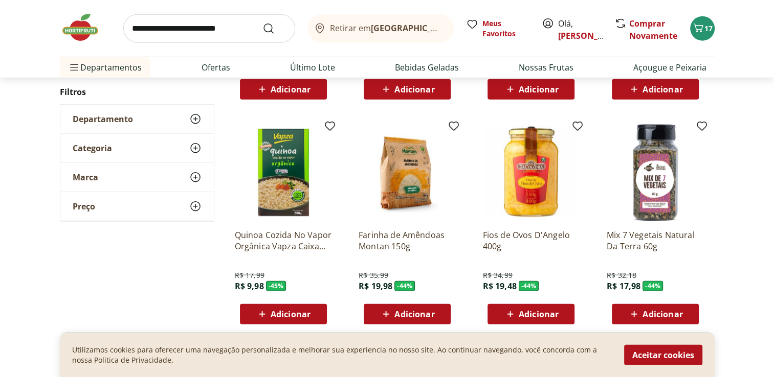
click at [285, 314] on span "Adicionar" at bounding box center [291, 314] width 40 height 8
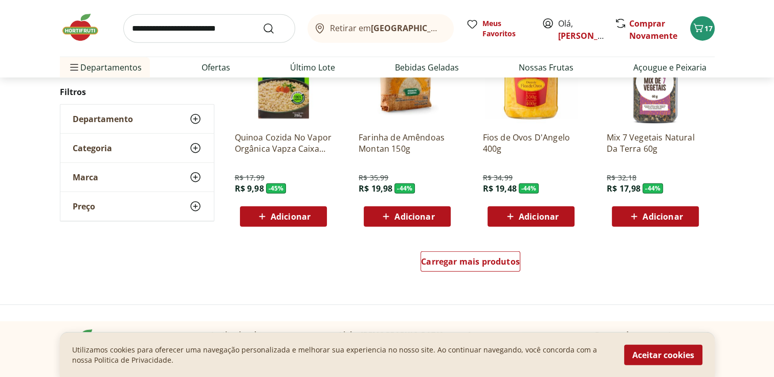
scroll to position [2660, 0]
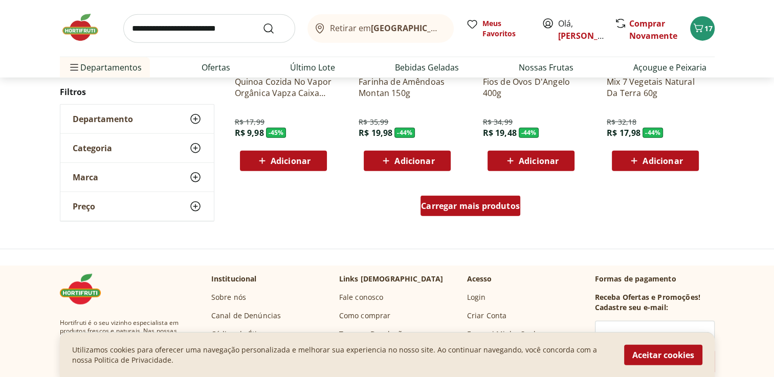
click at [439, 210] on span "Carregar mais produtos" at bounding box center [470, 206] width 99 height 8
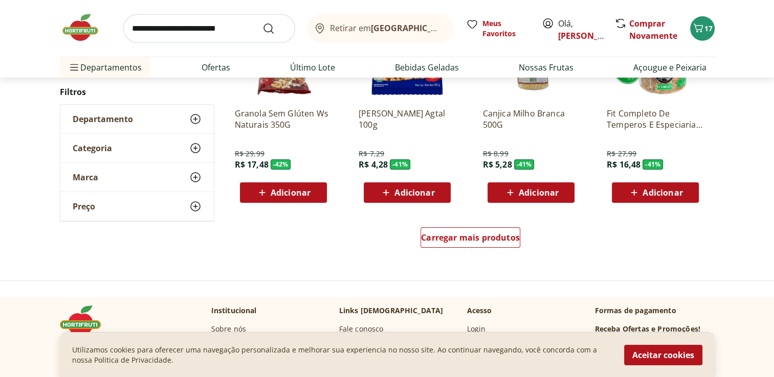
scroll to position [3325, 0]
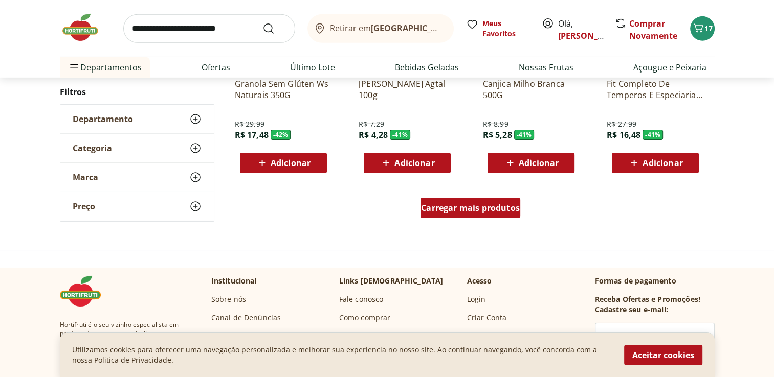
click at [494, 210] on span "Carregar mais produtos" at bounding box center [470, 208] width 99 height 8
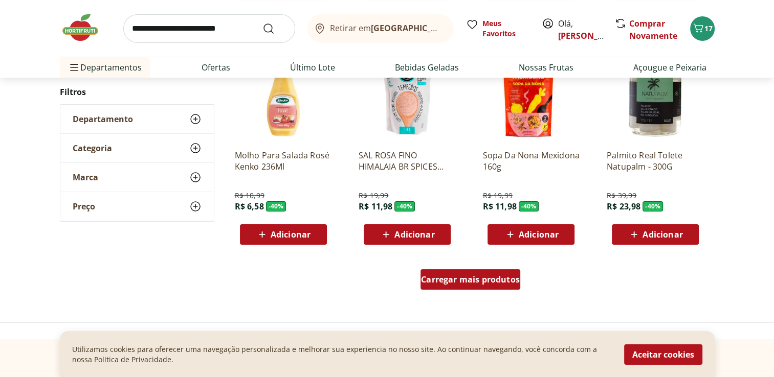
scroll to position [3939, 0]
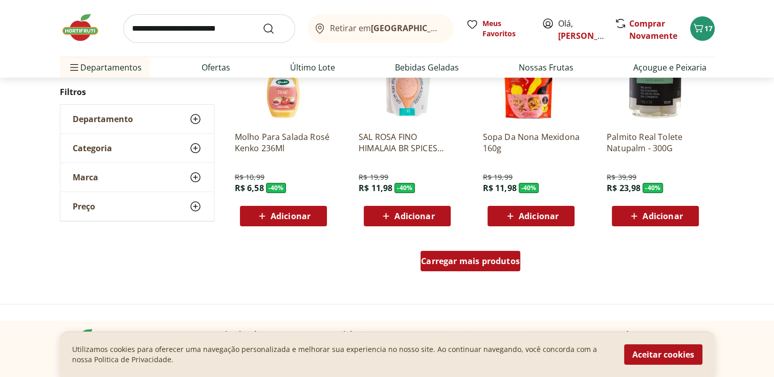
click at [519, 269] on div "Carregar mais produtos" at bounding box center [470, 261] width 100 height 20
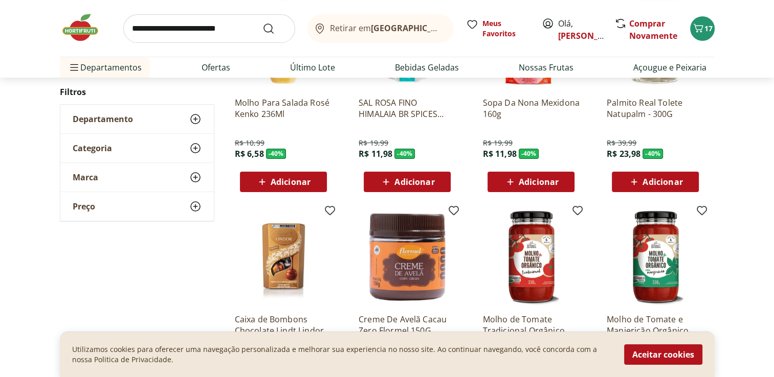
scroll to position [4092, 0]
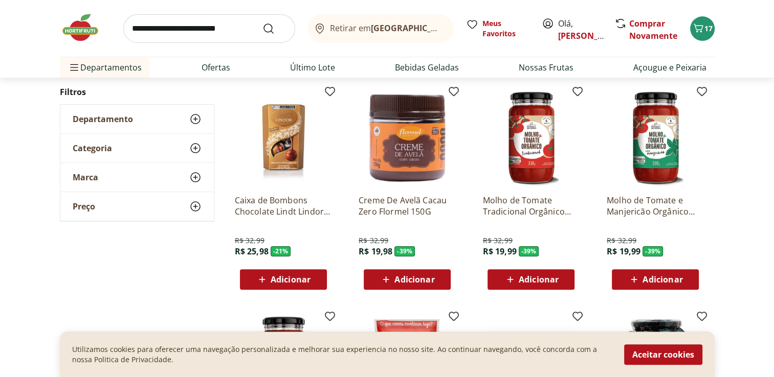
click at [276, 138] on img at bounding box center [283, 138] width 97 height 97
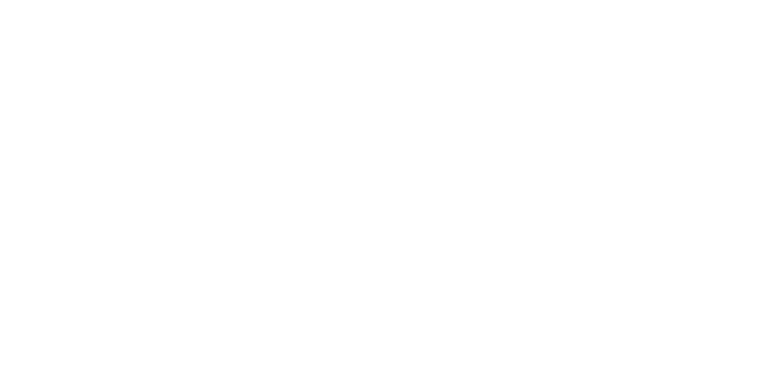
scroll to position [3524, 0]
select select "**********"
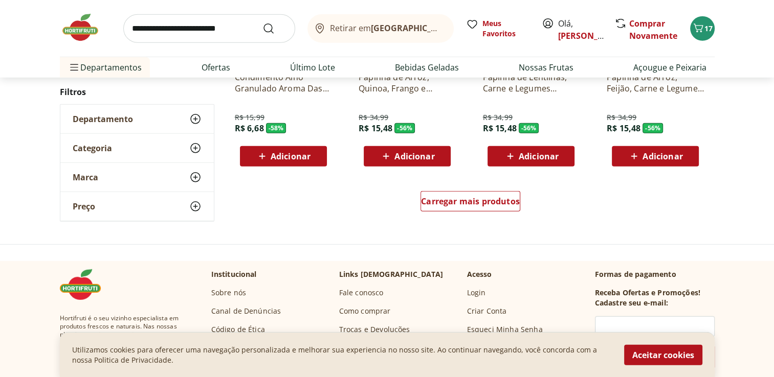
scroll to position [2796, 0]
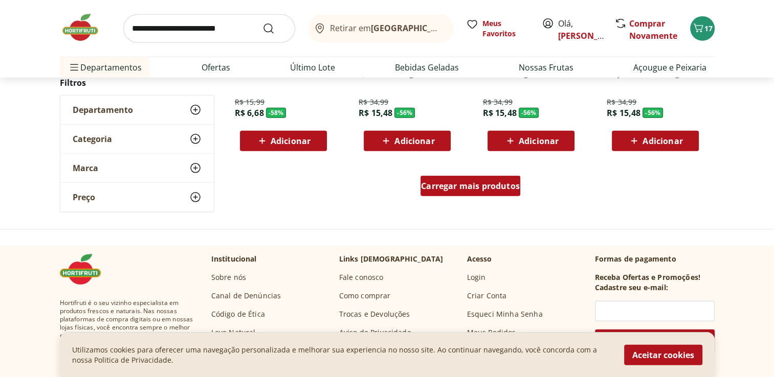
click at [473, 186] on span "Carregar mais produtos" at bounding box center [470, 186] width 99 height 8
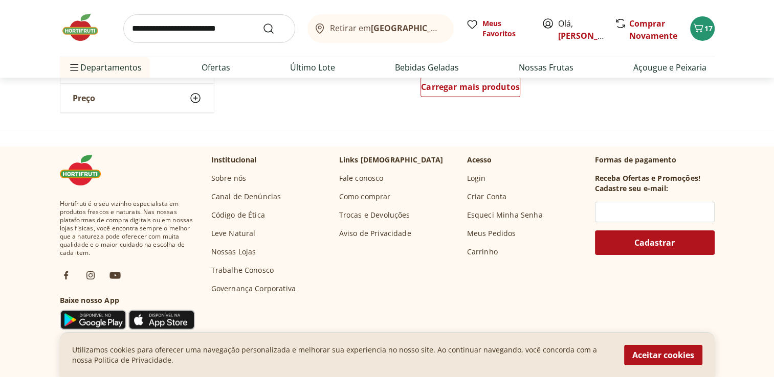
scroll to position [3563, 0]
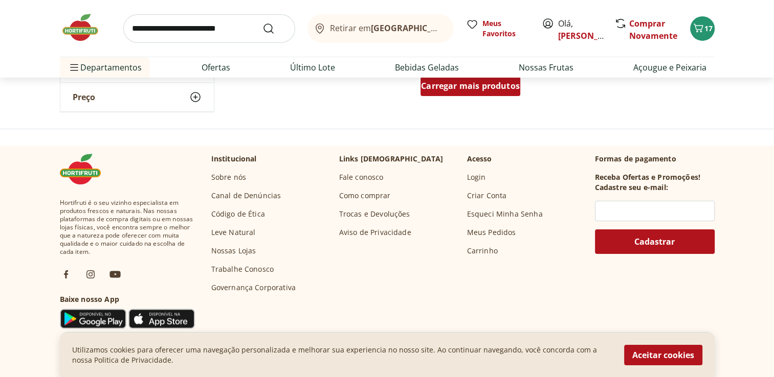
click at [486, 88] on span "Carregar mais produtos" at bounding box center [470, 86] width 99 height 8
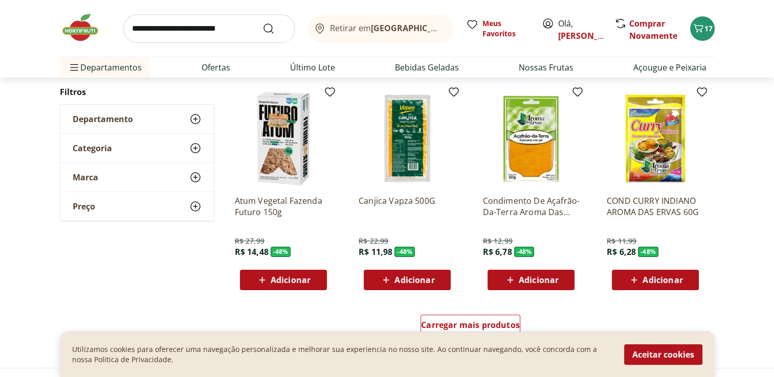
scroll to position [4023, 0]
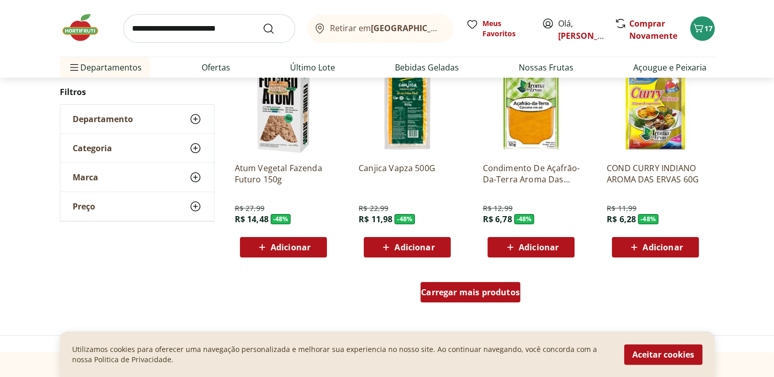
click at [446, 288] on span "Carregar mais produtos" at bounding box center [470, 292] width 99 height 8
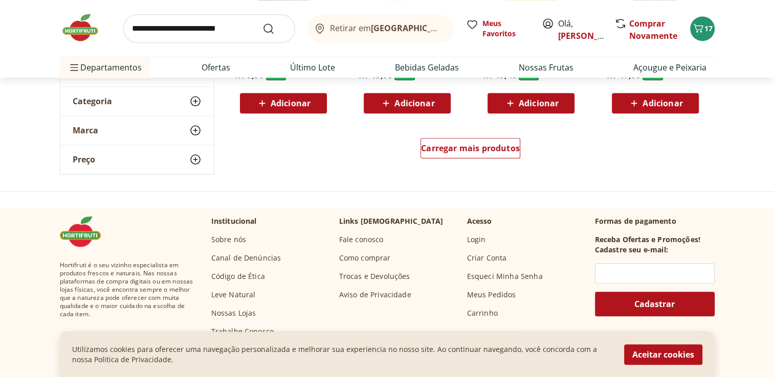
scroll to position [4842, 0]
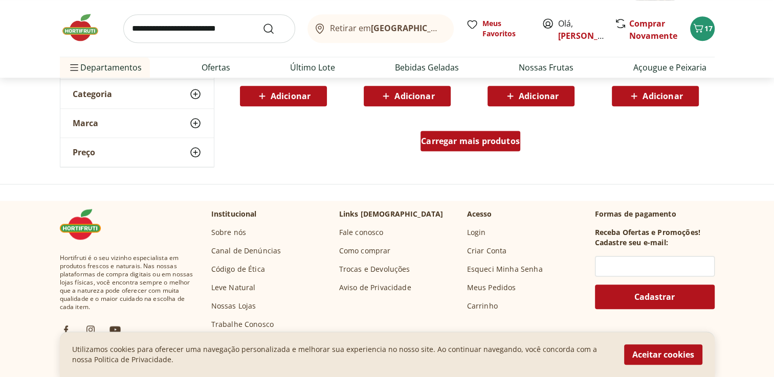
click at [499, 140] on span "Carregar mais produtos" at bounding box center [470, 141] width 99 height 8
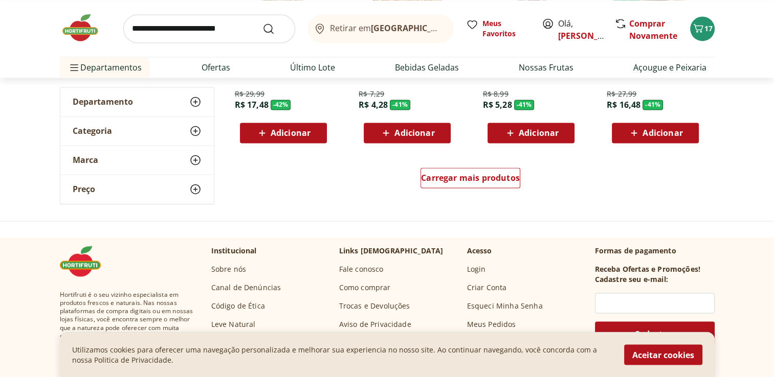
scroll to position [5507, 0]
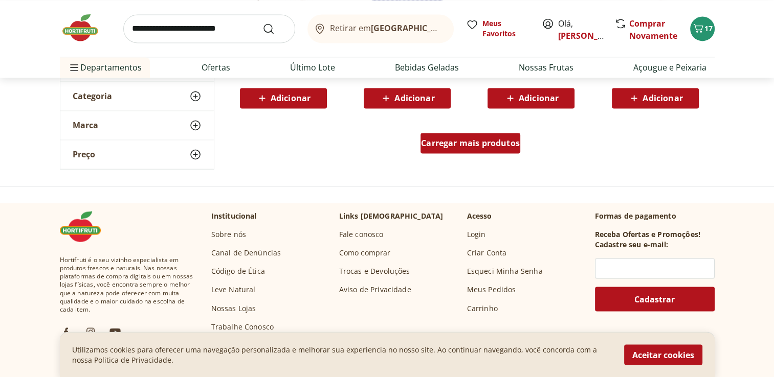
click at [491, 147] on span "Carregar mais produtos" at bounding box center [470, 143] width 99 height 8
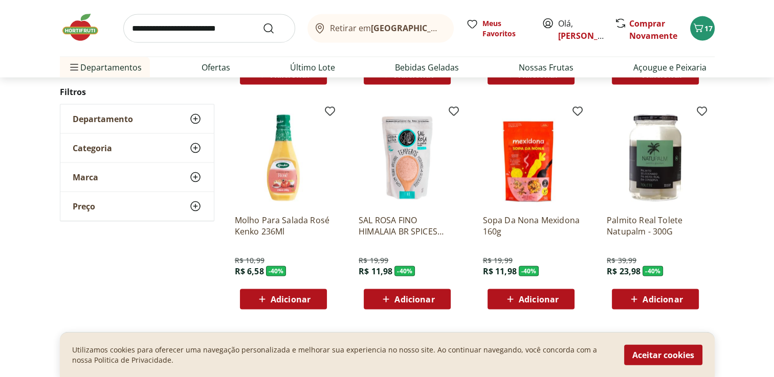
scroll to position [6018, 0]
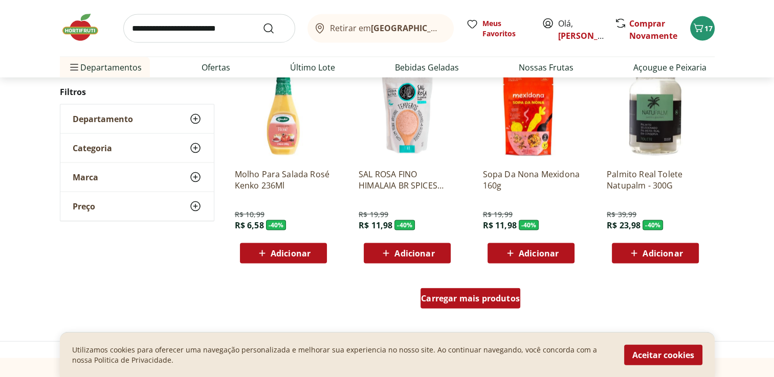
click at [436, 295] on span "Carregar mais produtos" at bounding box center [470, 299] width 99 height 8
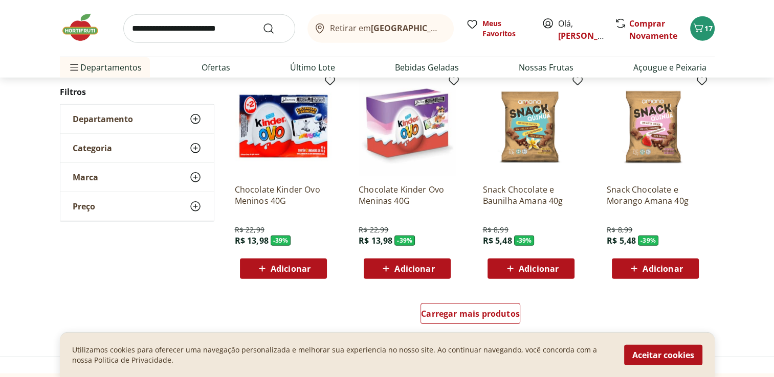
scroll to position [6683, 0]
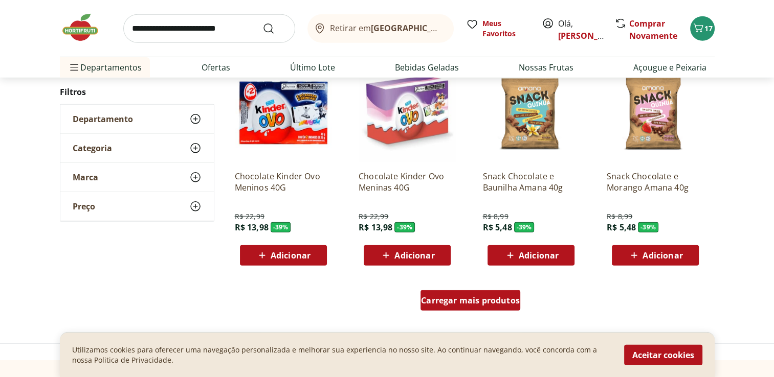
click at [458, 306] on div "Carregar mais produtos" at bounding box center [470, 301] width 100 height 20
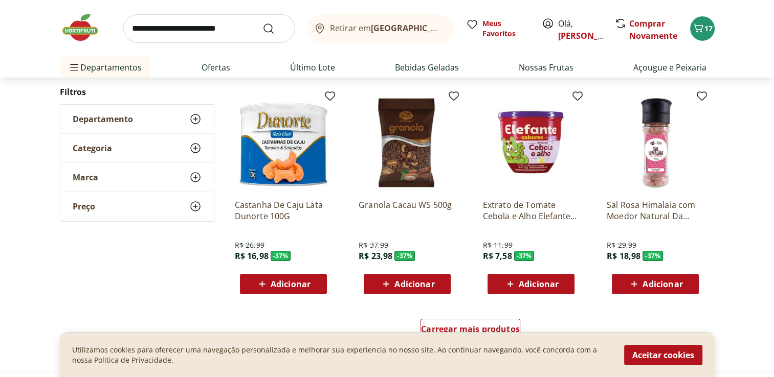
scroll to position [7348, 0]
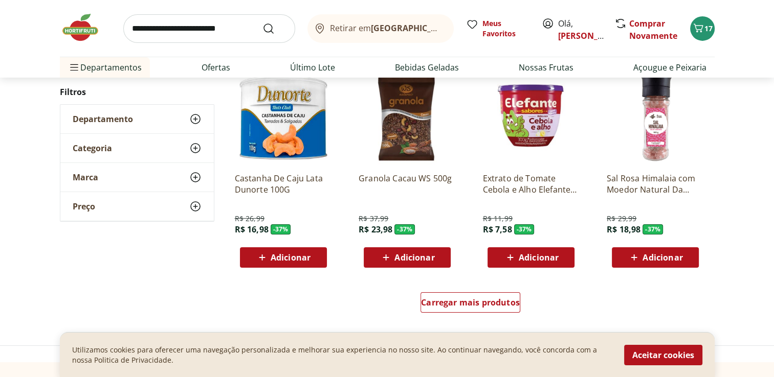
click at [538, 259] on span "Adicionar" at bounding box center [539, 258] width 40 height 8
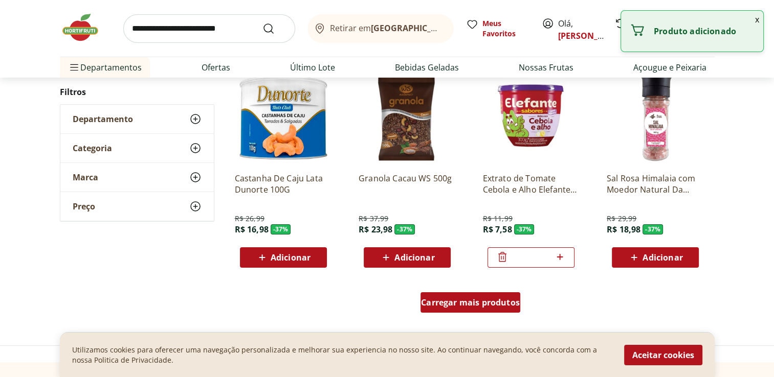
click at [473, 303] on span "Carregar mais produtos" at bounding box center [470, 303] width 99 height 8
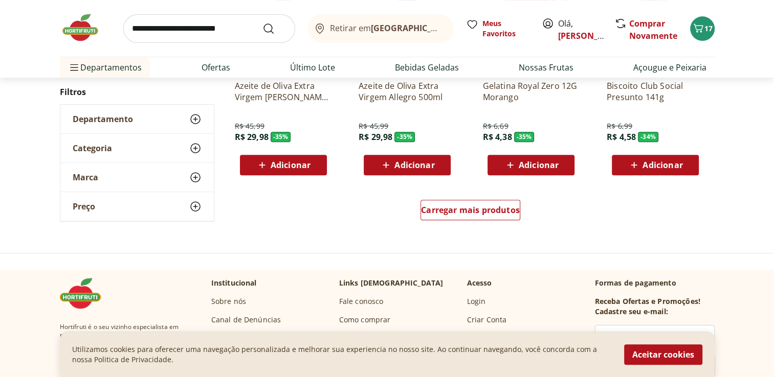
scroll to position [8116, 0]
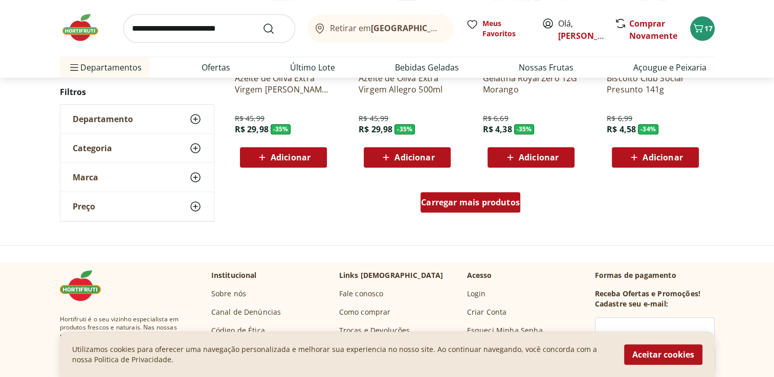
click at [507, 206] on span "Carregar mais produtos" at bounding box center [470, 202] width 99 height 8
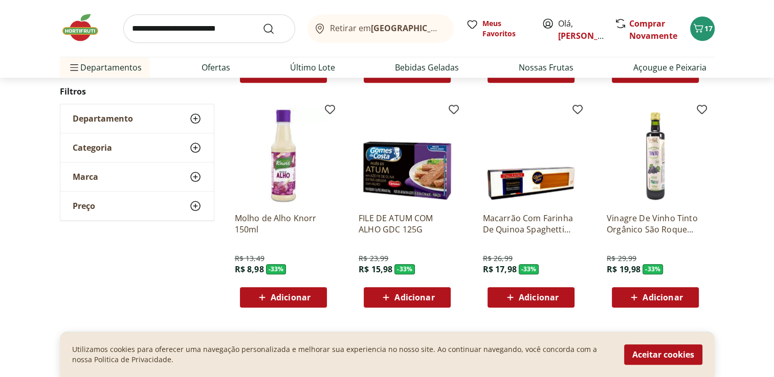
scroll to position [8678, 0]
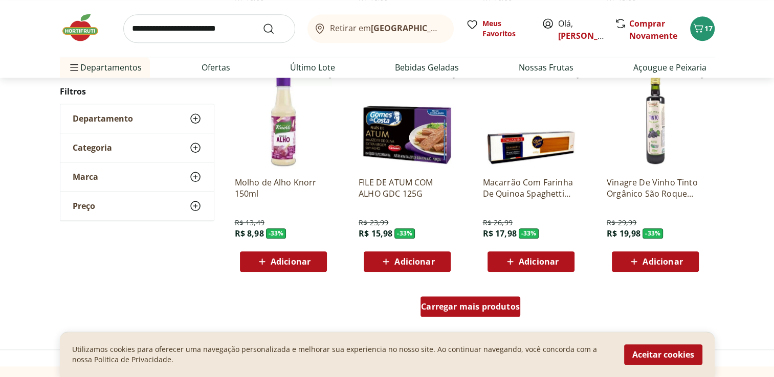
click at [477, 310] on span "Carregar mais produtos" at bounding box center [470, 307] width 99 height 8
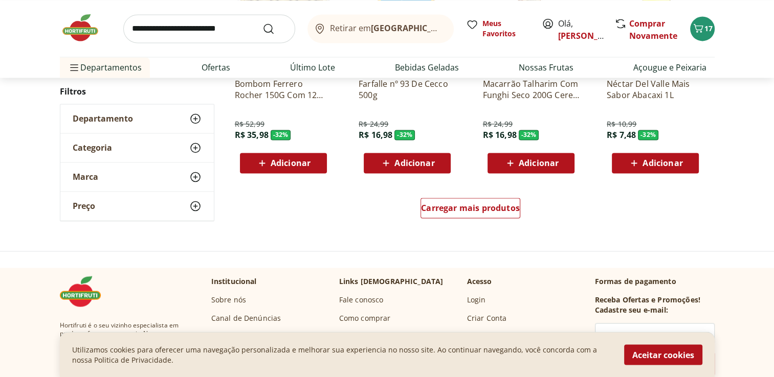
scroll to position [9445, 0]
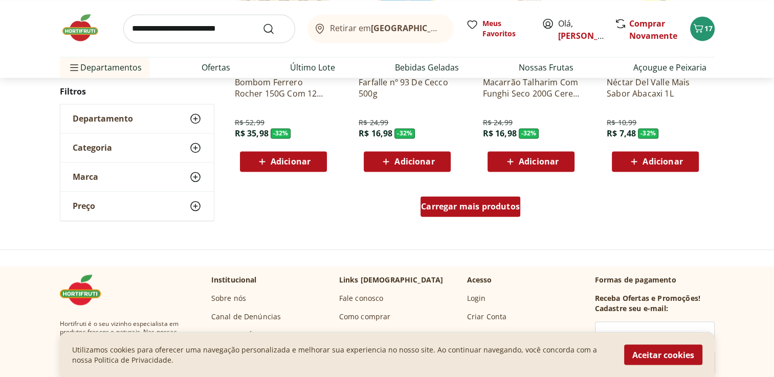
click at [486, 208] on span "Carregar mais produtos" at bounding box center [470, 207] width 99 height 8
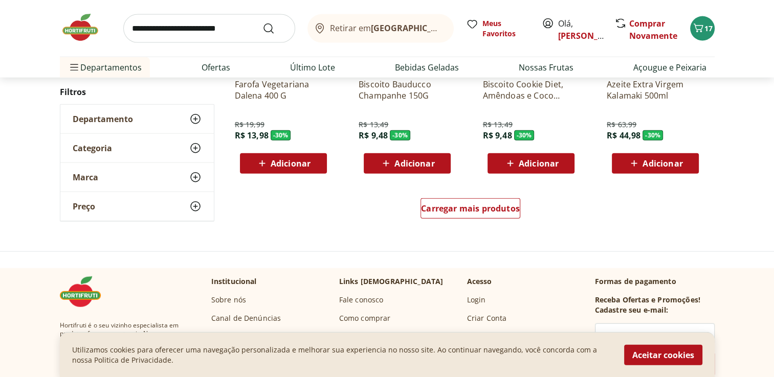
scroll to position [10162, 0]
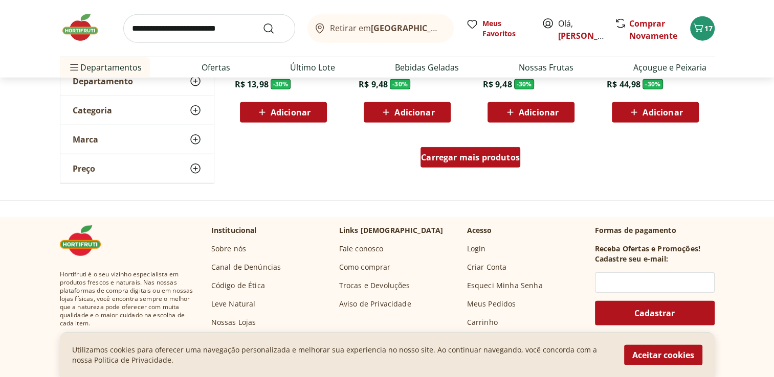
click at [469, 149] on div "Carregar mais produtos" at bounding box center [470, 157] width 100 height 20
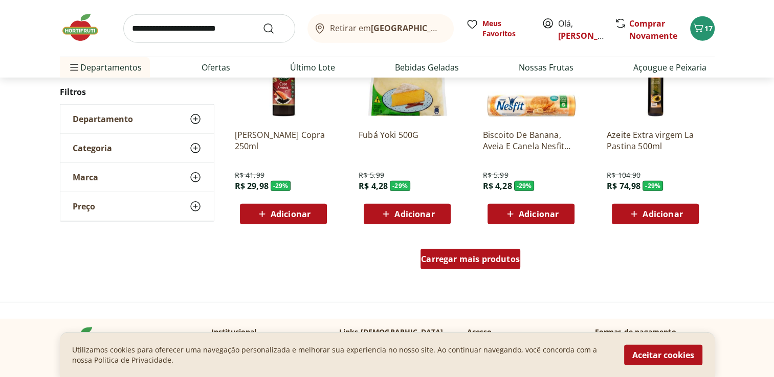
scroll to position [10775, 0]
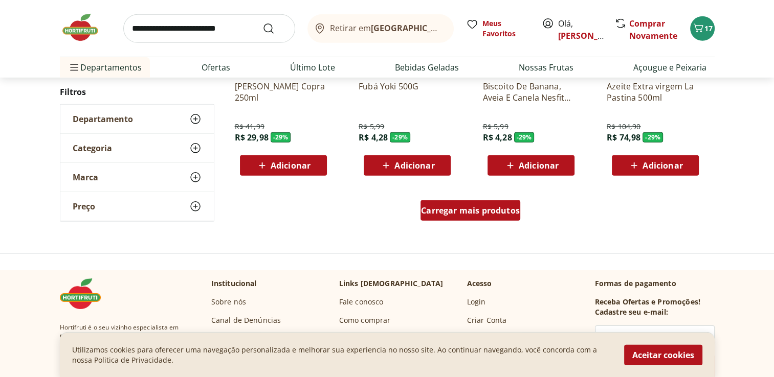
click at [465, 214] on span "Carregar mais produtos" at bounding box center [470, 211] width 99 height 8
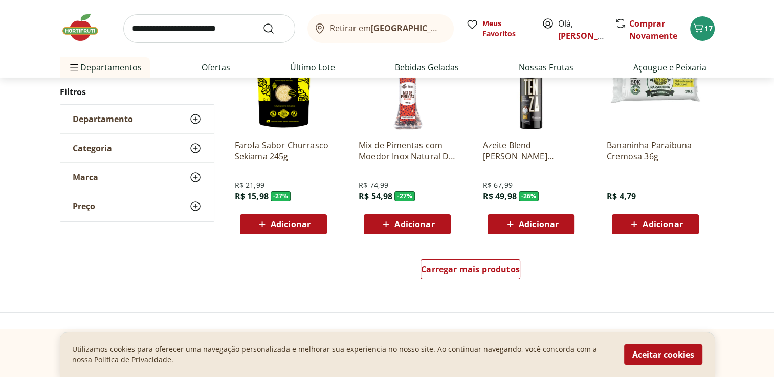
scroll to position [11389, 0]
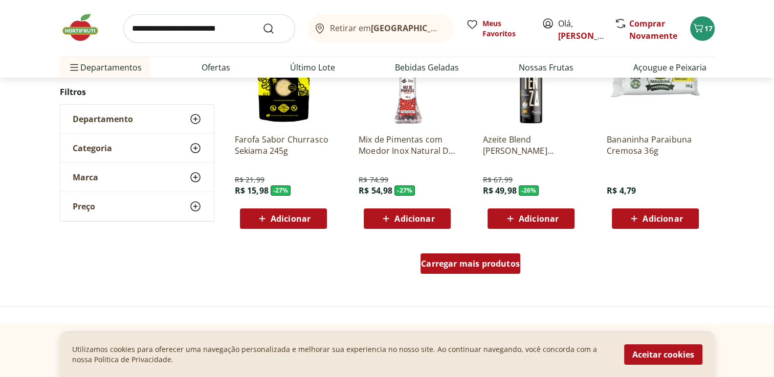
click at [449, 268] on span "Carregar mais produtos" at bounding box center [470, 264] width 99 height 8
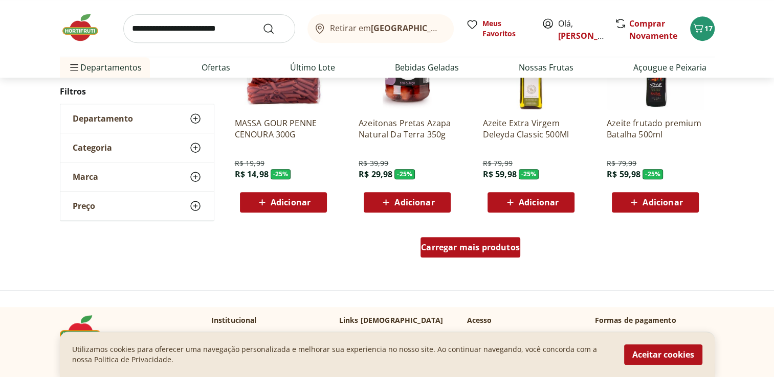
scroll to position [12105, 0]
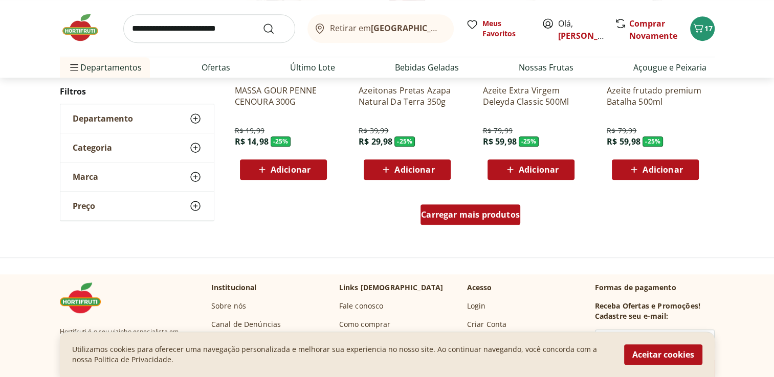
click at [433, 214] on span "Carregar mais produtos" at bounding box center [470, 215] width 99 height 8
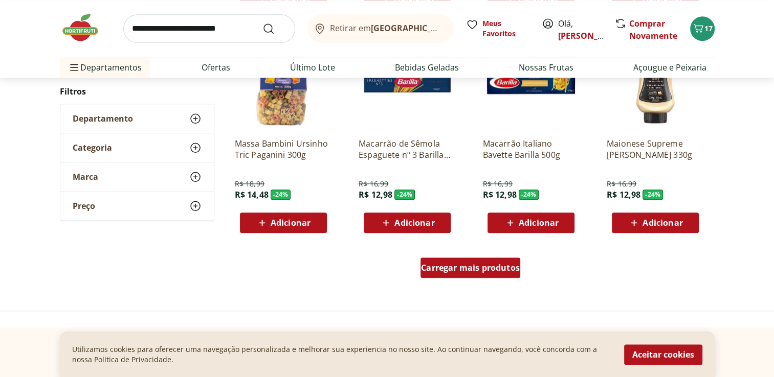
scroll to position [12770, 0]
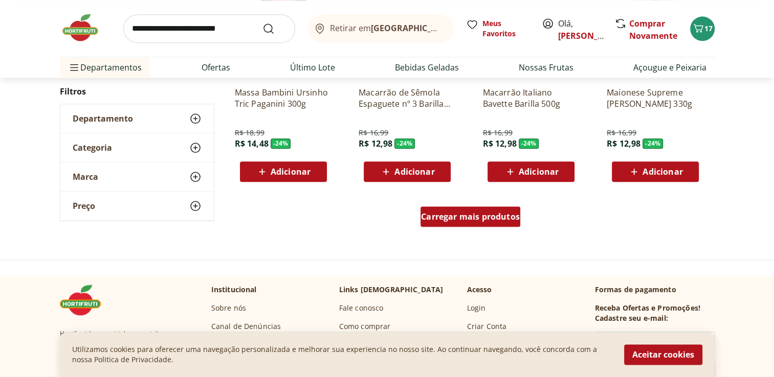
click at [433, 214] on span "Carregar mais produtos" at bounding box center [470, 217] width 99 height 8
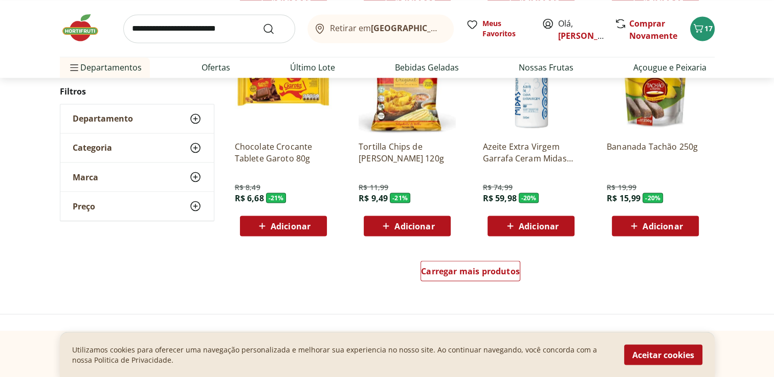
scroll to position [13384, 0]
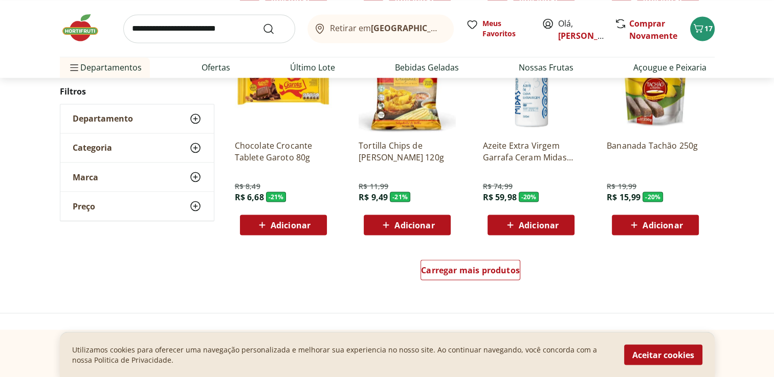
click at [490, 288] on div "Carregar mais produtos" at bounding box center [471, 272] width 496 height 49
click at [490, 271] on span "Carregar mais produtos" at bounding box center [470, 270] width 99 height 8
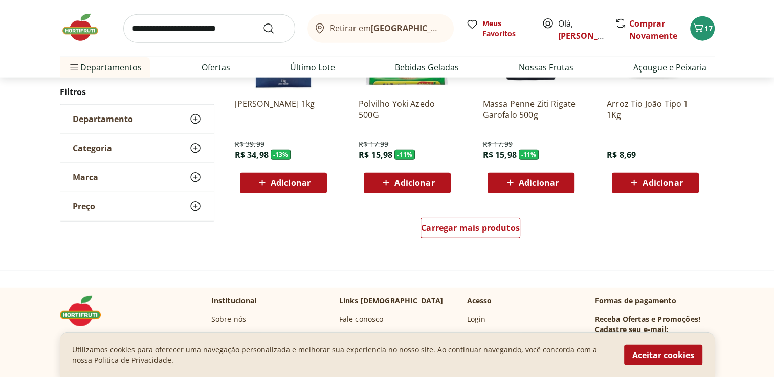
scroll to position [14100, 0]
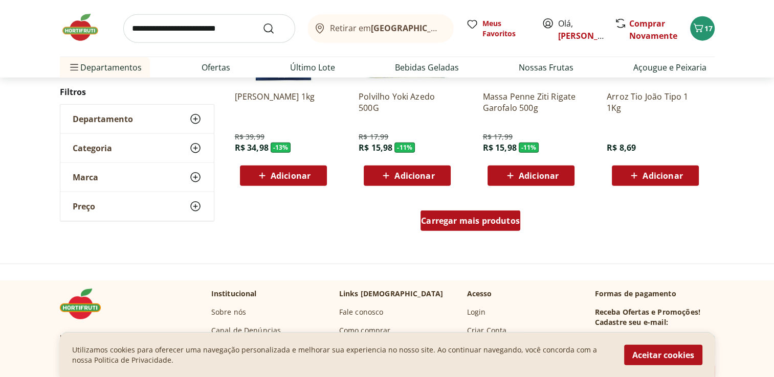
click at [472, 218] on span "Carregar mais produtos" at bounding box center [470, 221] width 99 height 8
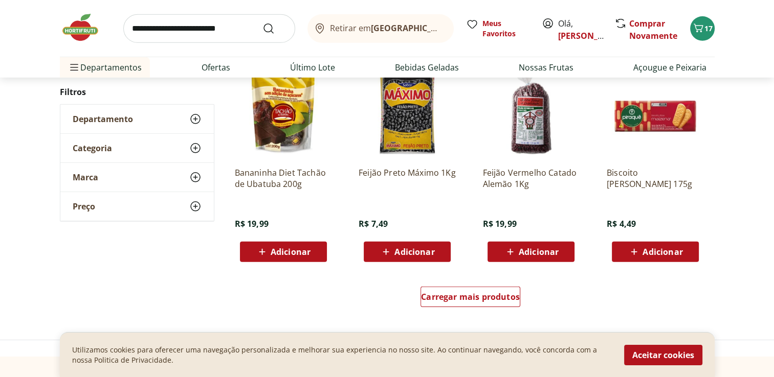
scroll to position [14714, 0]
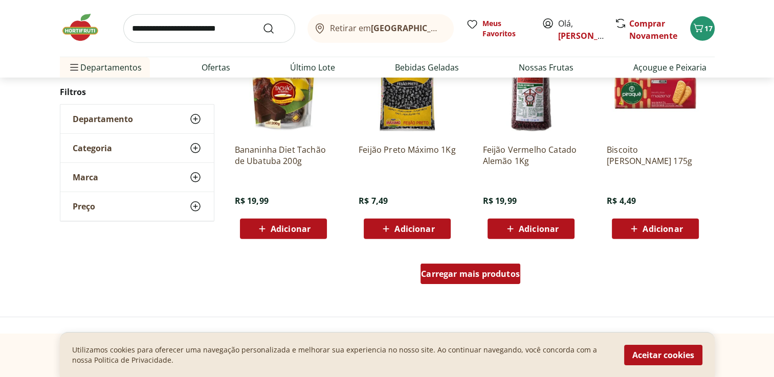
click at [468, 275] on span "Carregar mais produtos" at bounding box center [470, 274] width 99 height 8
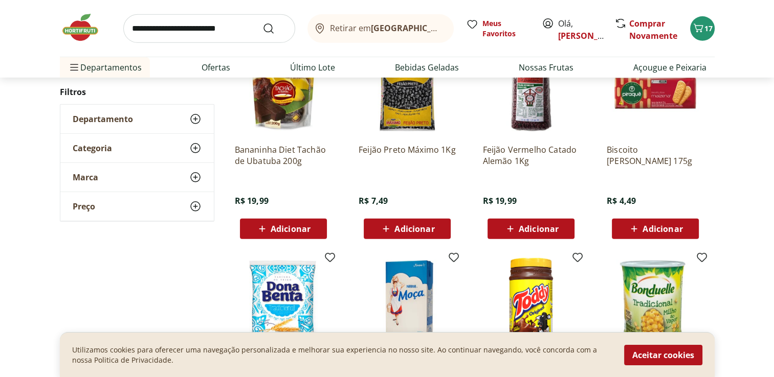
click at [433, 225] on span "Adicionar" at bounding box center [414, 229] width 40 height 8
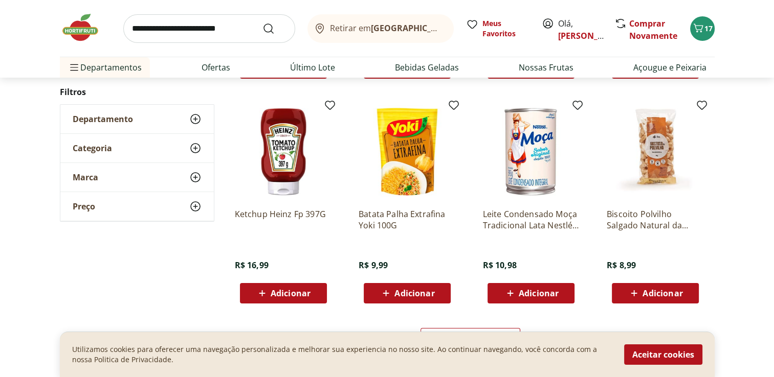
scroll to position [15328, 0]
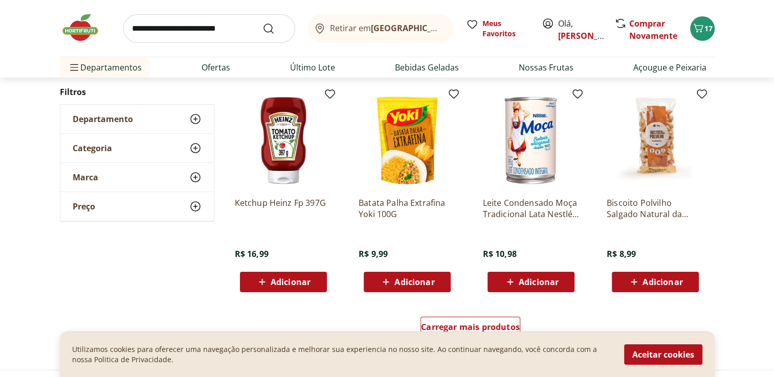
click at [306, 285] on span "Adicionar" at bounding box center [291, 282] width 40 height 8
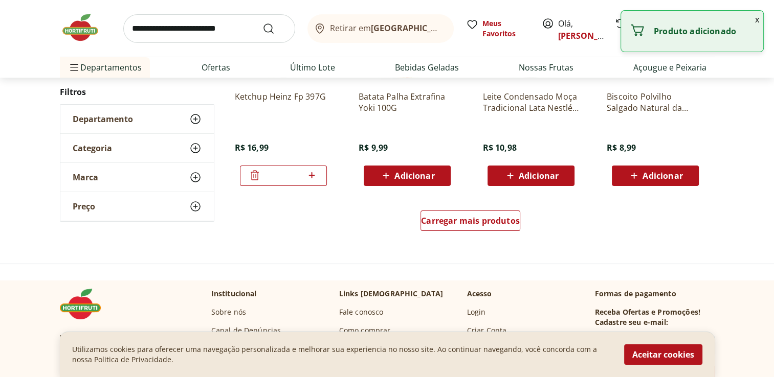
scroll to position [15481, 0]
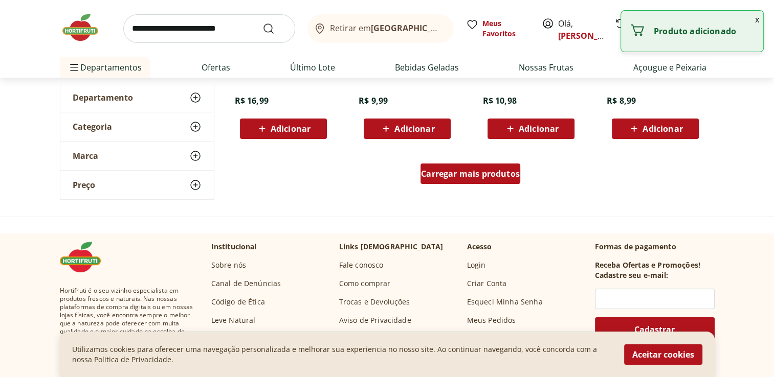
click at [471, 179] on div "Carregar mais produtos" at bounding box center [470, 174] width 100 height 20
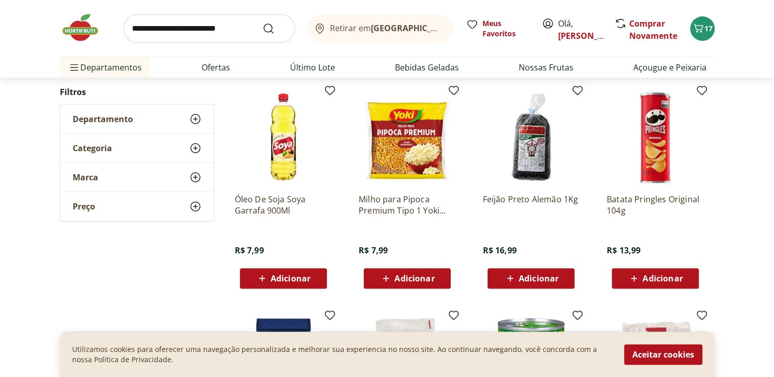
scroll to position [15788, 0]
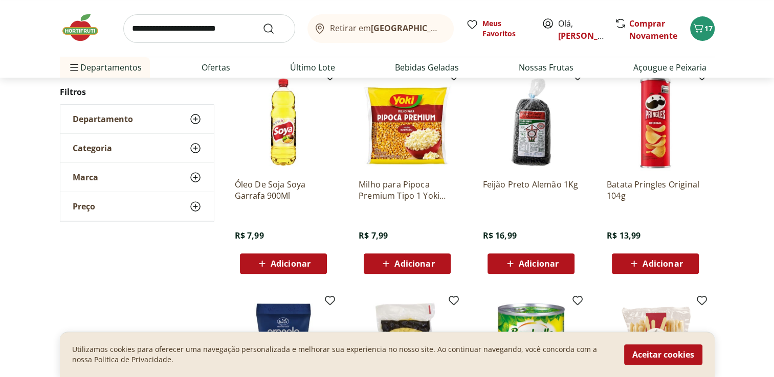
click at [304, 266] on span "Adicionar" at bounding box center [291, 264] width 40 height 8
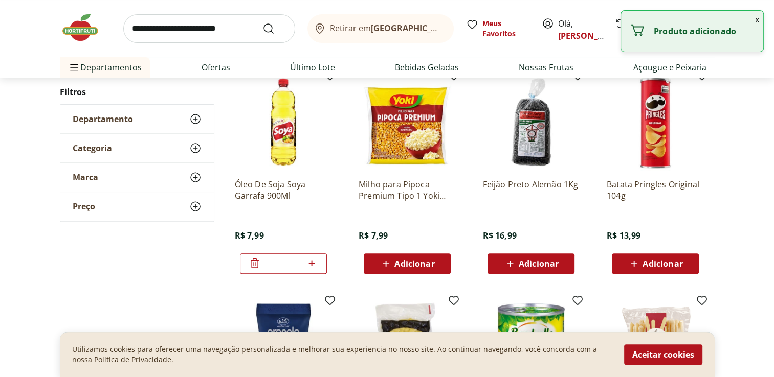
click at [316, 264] on icon at bounding box center [311, 263] width 13 height 12
type input "*"
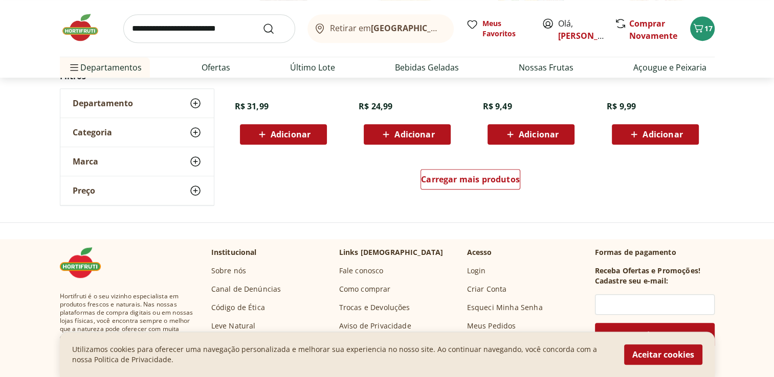
scroll to position [16146, 0]
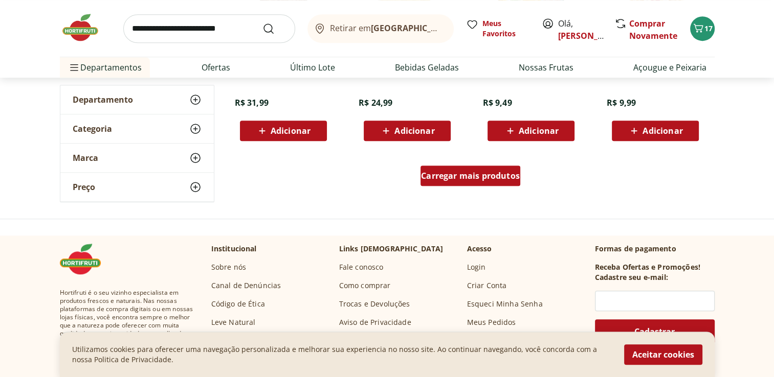
click at [472, 182] on div "Carregar mais produtos" at bounding box center [470, 176] width 100 height 20
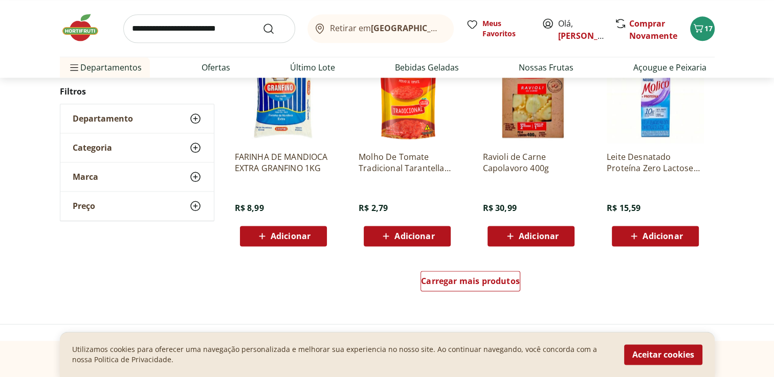
scroll to position [16709, 0]
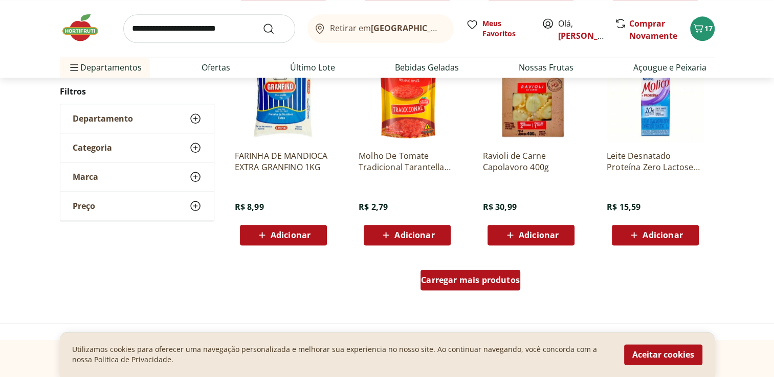
click at [434, 281] on span "Carregar mais produtos" at bounding box center [470, 280] width 99 height 8
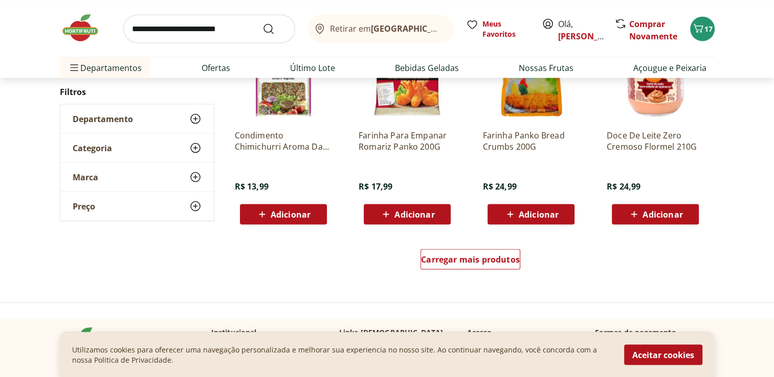
scroll to position [17476, 0]
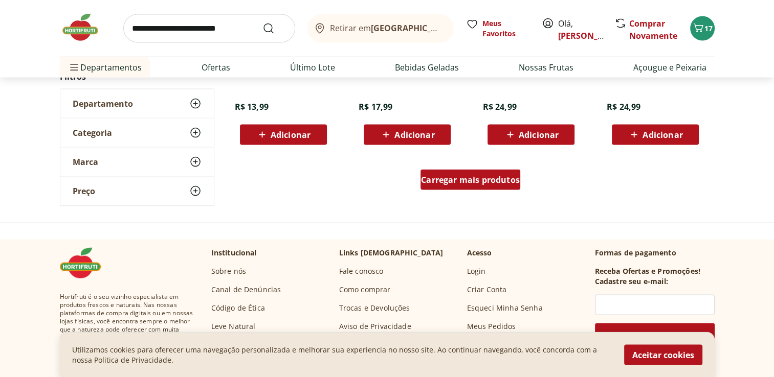
click at [459, 188] on div "Carregar mais produtos" at bounding box center [470, 180] width 100 height 20
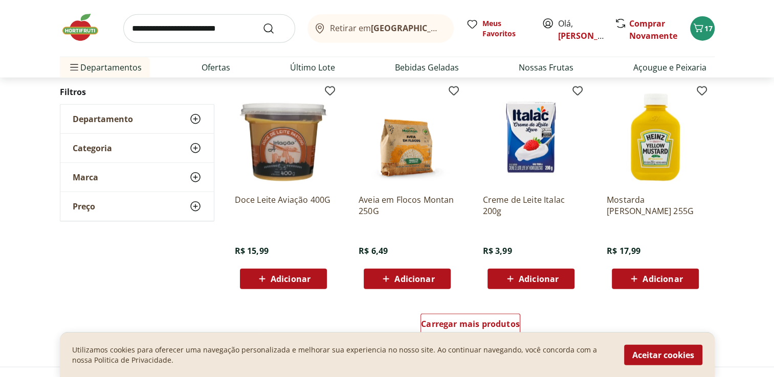
scroll to position [18039, 0]
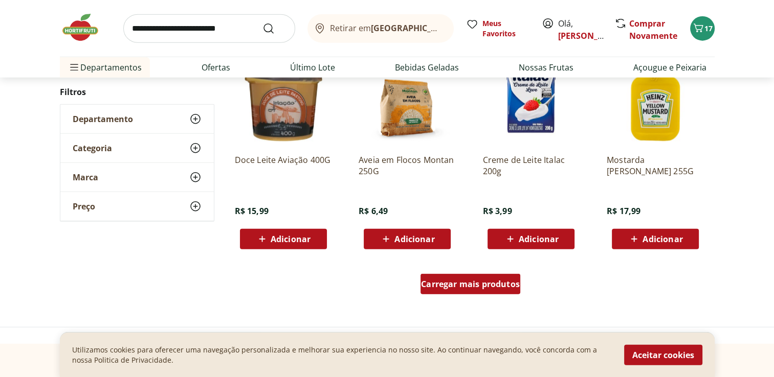
click at [442, 290] on div "Carregar mais produtos" at bounding box center [470, 284] width 100 height 20
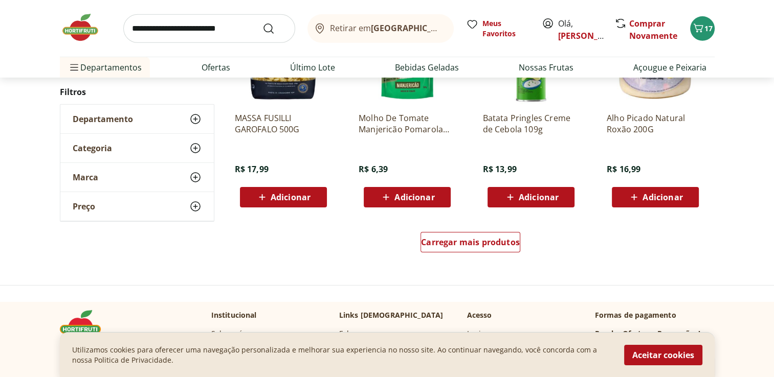
scroll to position [18806, 0]
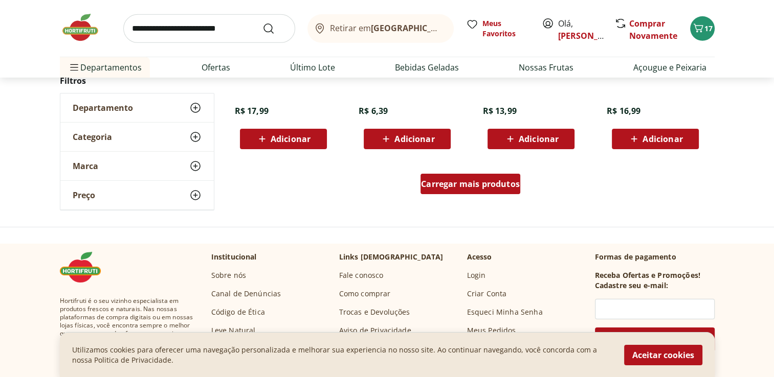
click at [473, 190] on div "Carregar mais produtos" at bounding box center [470, 184] width 100 height 20
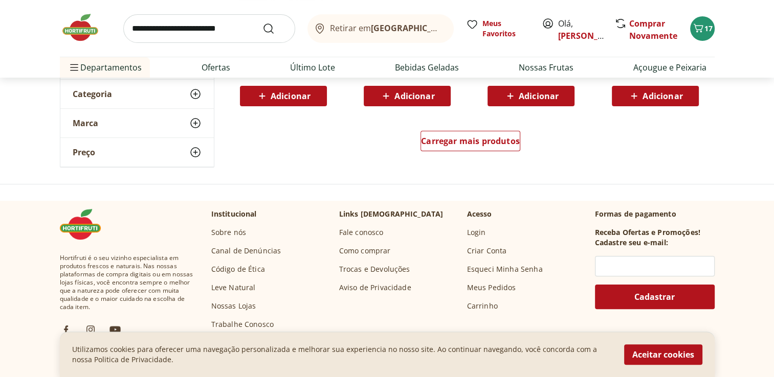
scroll to position [19522, 0]
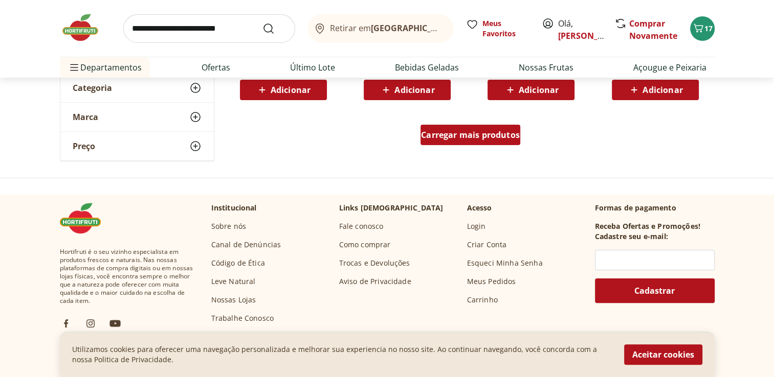
click at [436, 134] on span "Carregar mais produtos" at bounding box center [470, 135] width 99 height 8
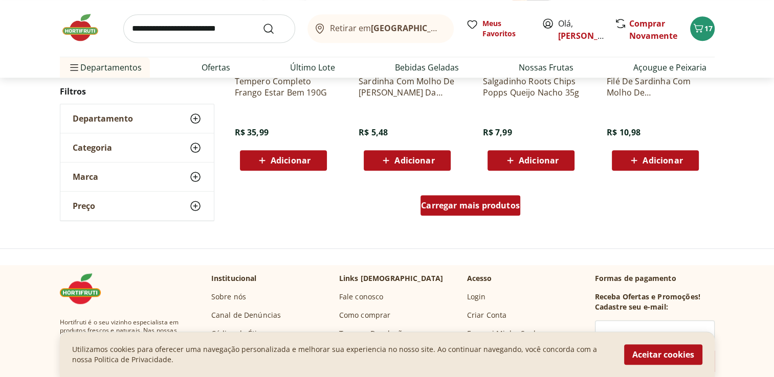
scroll to position [20136, 0]
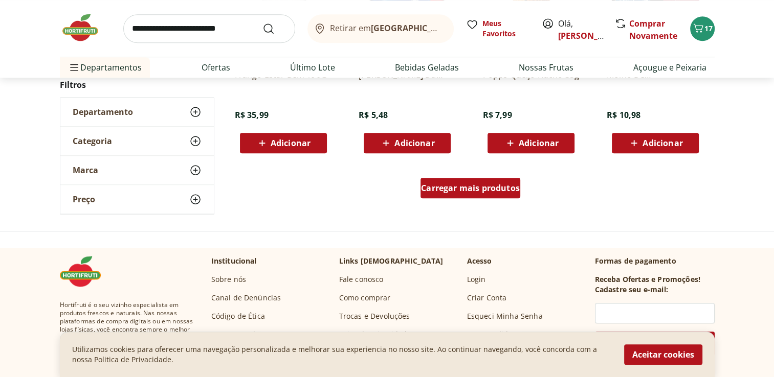
click at [432, 185] on span "Carregar mais produtos" at bounding box center [470, 188] width 99 height 8
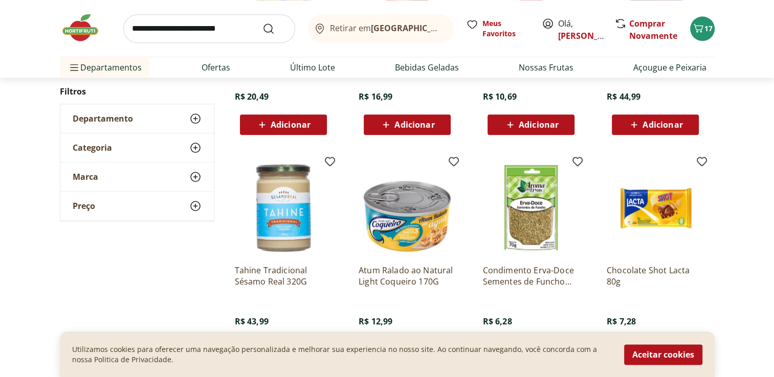
scroll to position [20801, 0]
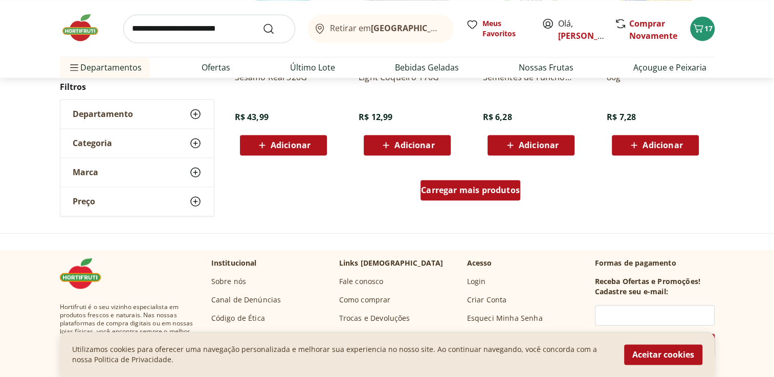
click at [432, 186] on span "Carregar mais produtos" at bounding box center [470, 190] width 99 height 8
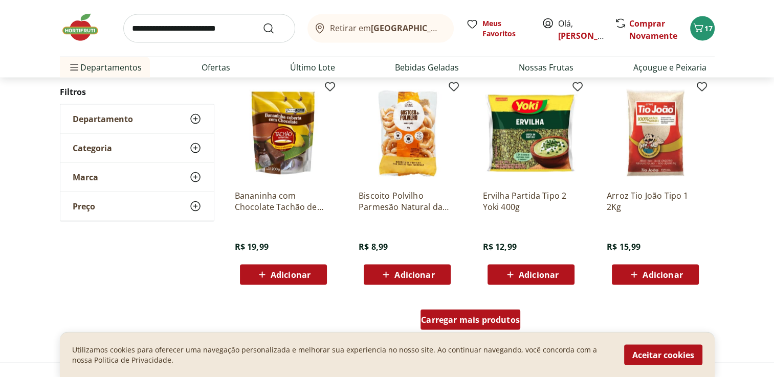
scroll to position [21517, 0]
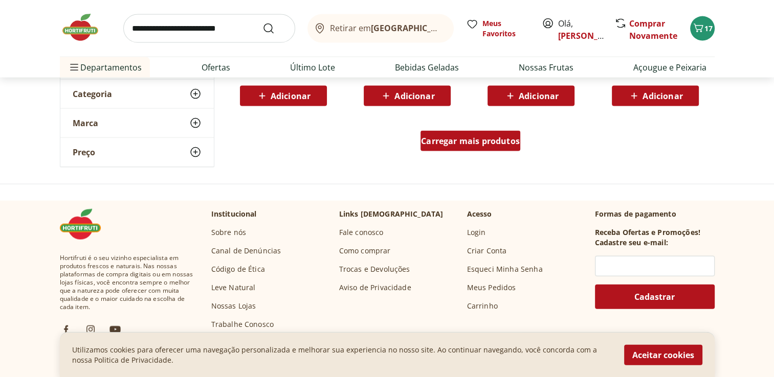
click at [448, 143] on span "Carregar mais produtos" at bounding box center [470, 141] width 99 height 8
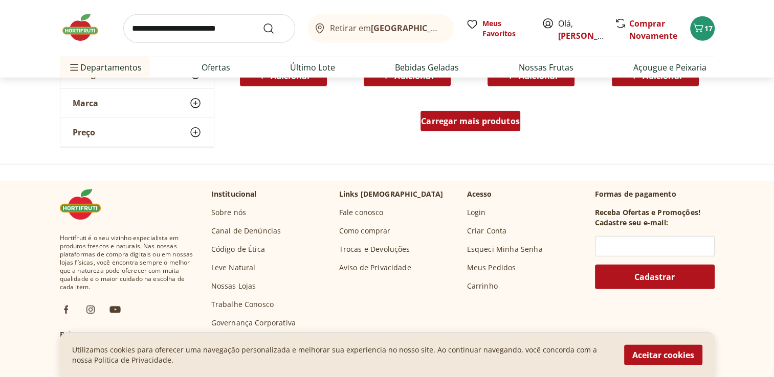
scroll to position [22233, 0]
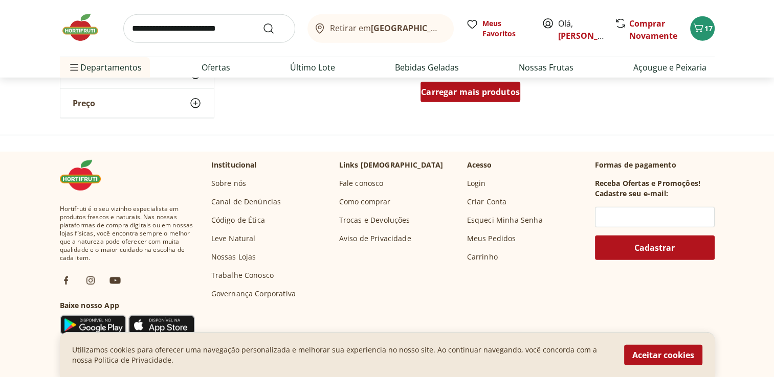
click at [474, 93] on span "Carregar mais produtos" at bounding box center [470, 92] width 99 height 8
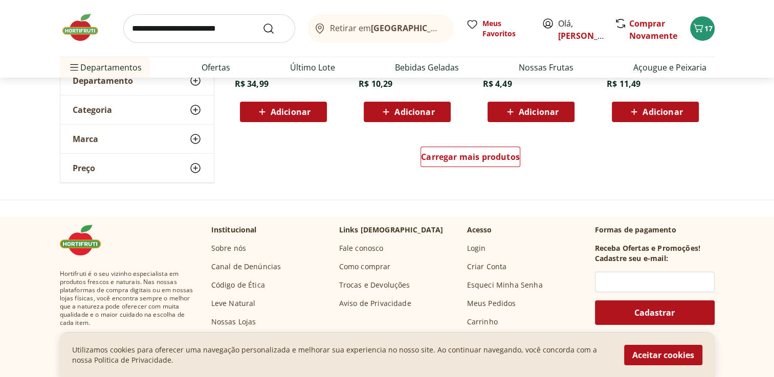
scroll to position [22898, 0]
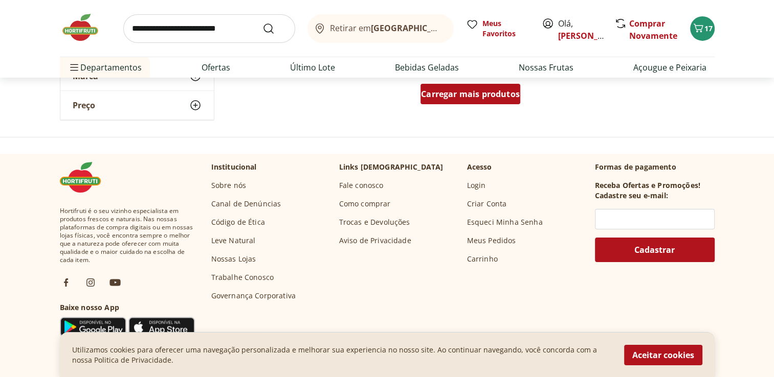
click at [471, 97] on span "Carregar mais produtos" at bounding box center [470, 94] width 99 height 8
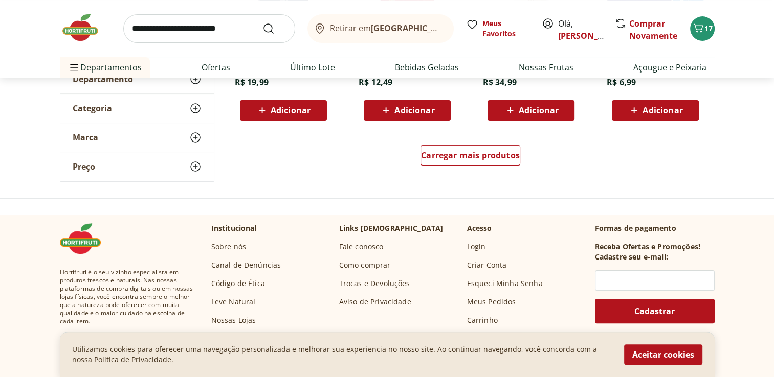
scroll to position [23512, 0]
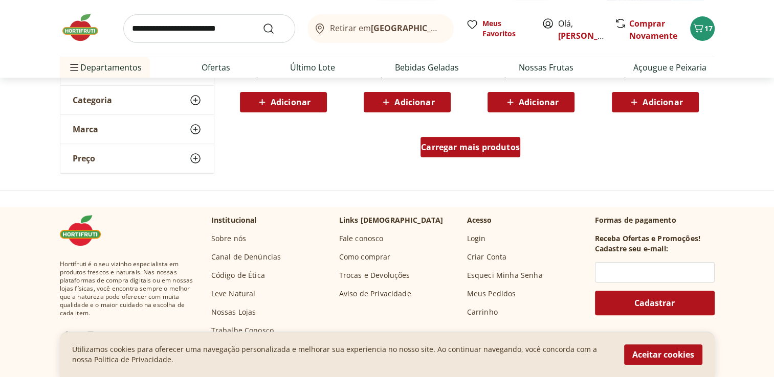
click at [468, 149] on span "Carregar mais produtos" at bounding box center [470, 147] width 99 height 8
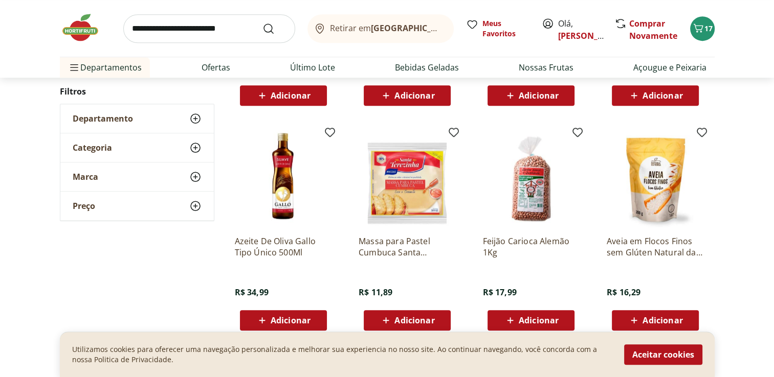
scroll to position [24023, 0]
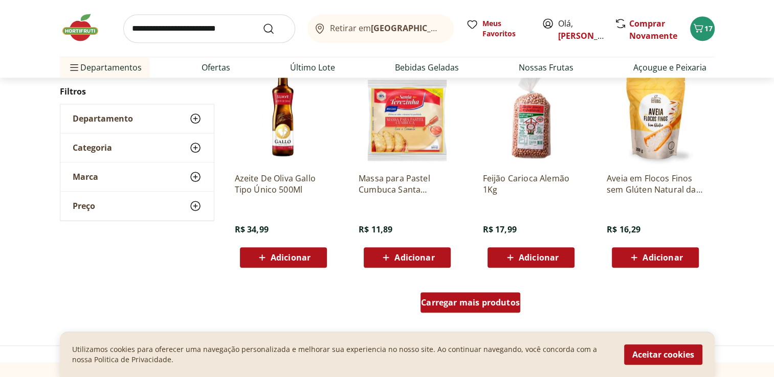
click at [476, 303] on span "Carregar mais produtos" at bounding box center [470, 303] width 99 height 8
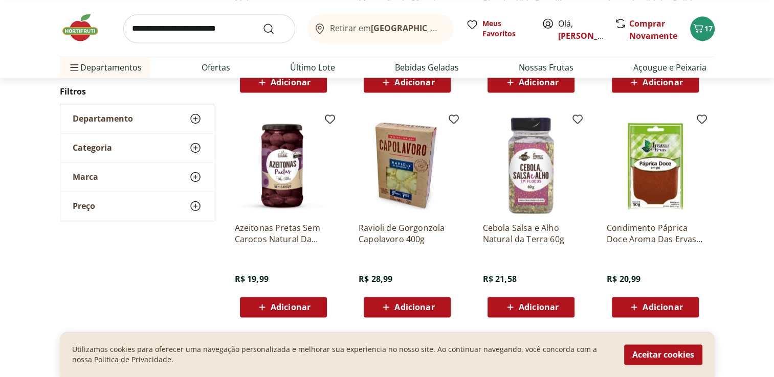
scroll to position [24688, 0]
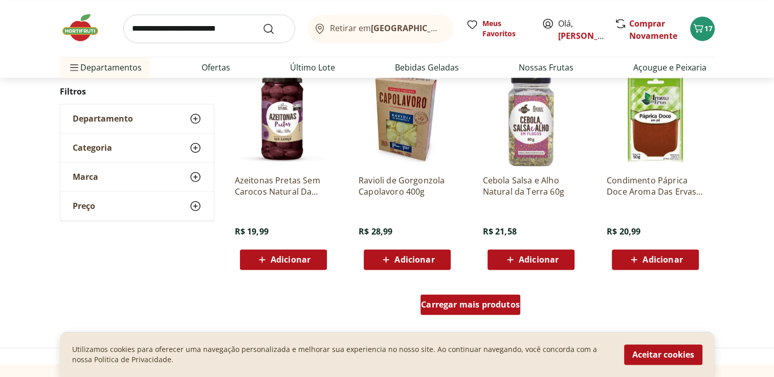
click at [466, 301] on span "Carregar mais produtos" at bounding box center [470, 305] width 99 height 8
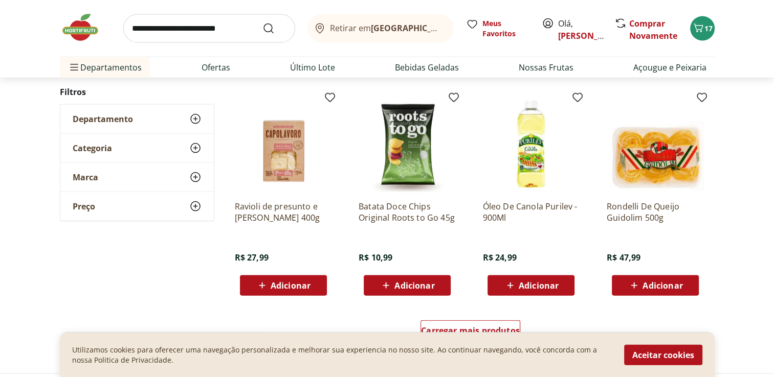
scroll to position [25404, 0]
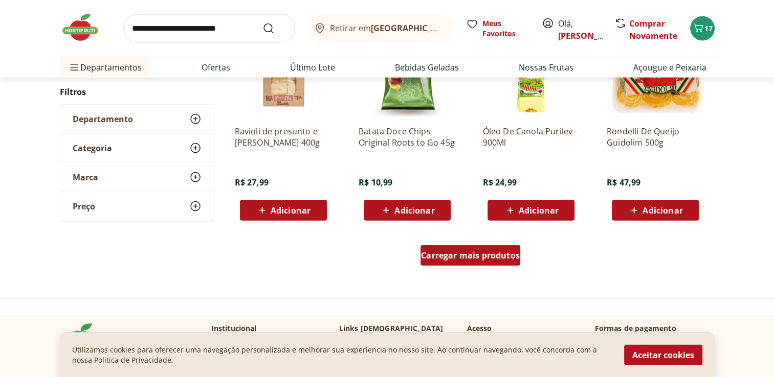
click at [479, 257] on span "Carregar mais produtos" at bounding box center [470, 256] width 99 height 8
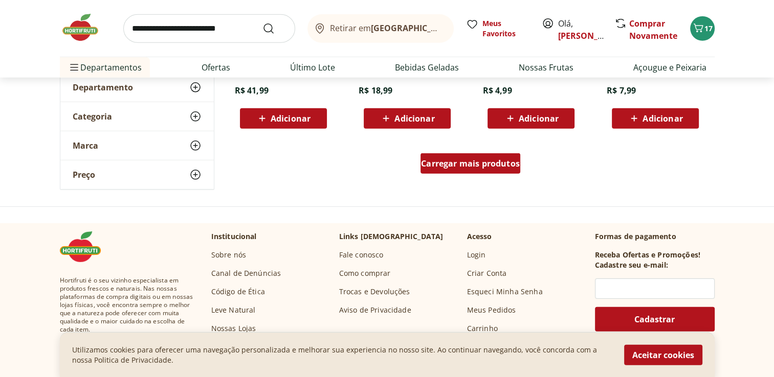
scroll to position [26172, 0]
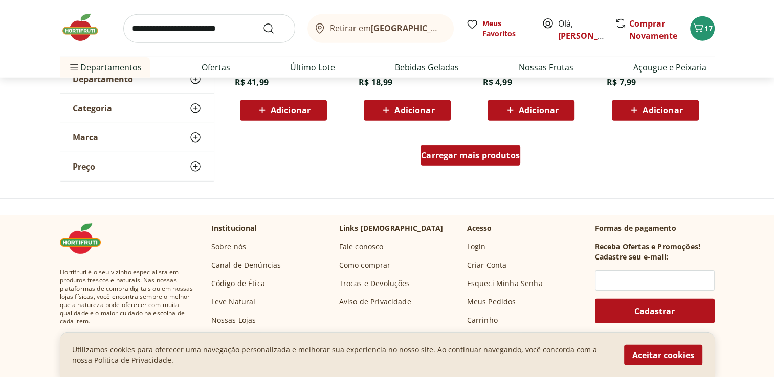
click at [504, 160] on span "Carregar mais produtos" at bounding box center [470, 155] width 99 height 8
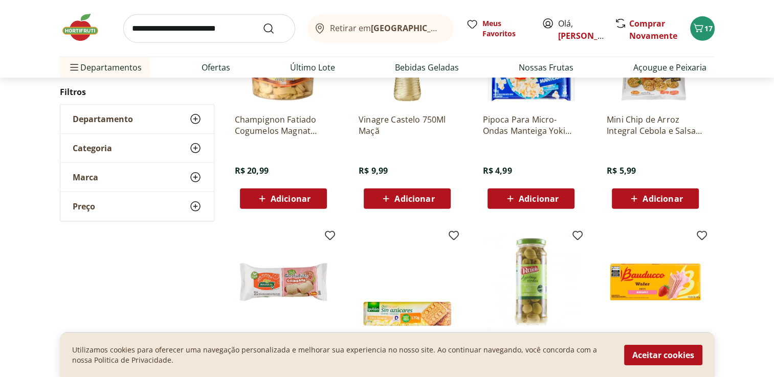
scroll to position [26223, 0]
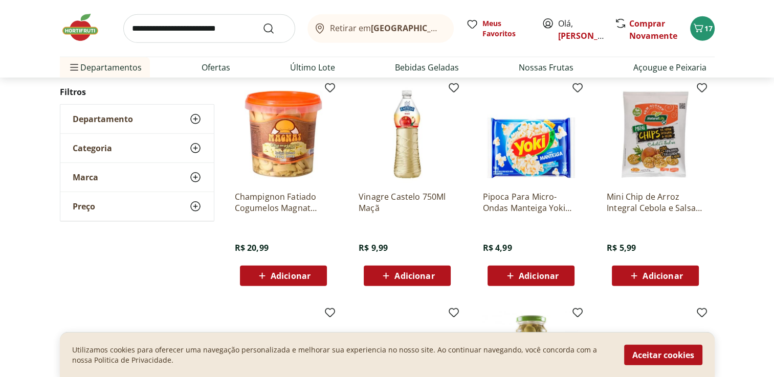
click at [391, 274] on icon at bounding box center [386, 276] width 13 height 12
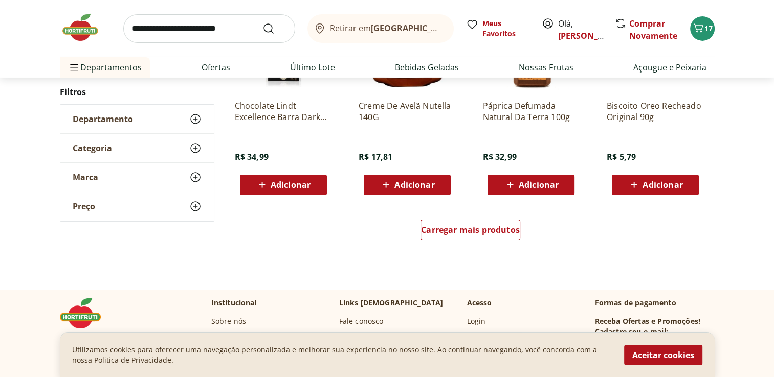
scroll to position [26785, 0]
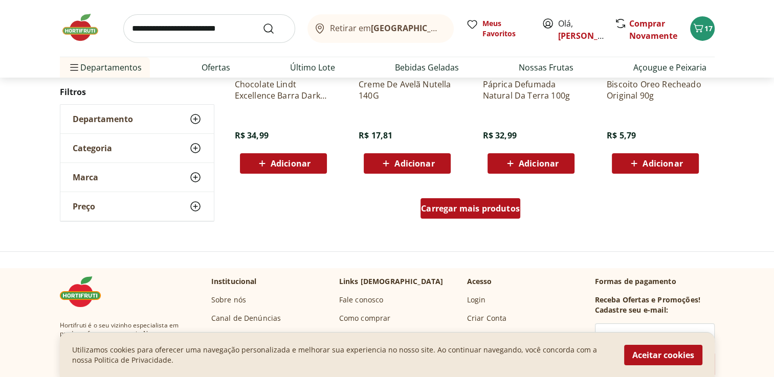
click at [475, 213] on span "Carregar mais produtos" at bounding box center [470, 209] width 99 height 8
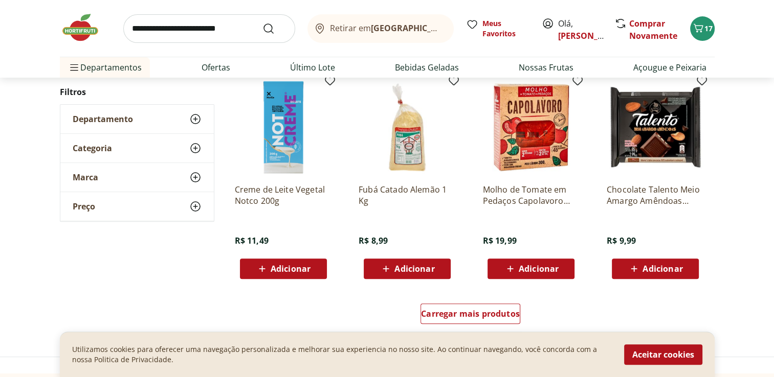
scroll to position [27348, 0]
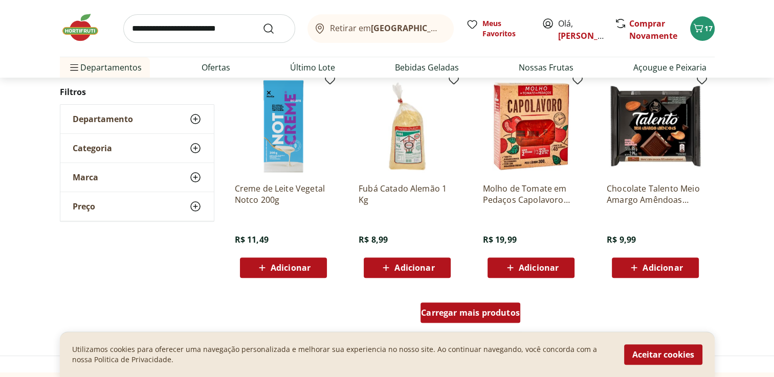
click at [473, 314] on span "Carregar mais produtos" at bounding box center [470, 313] width 99 height 8
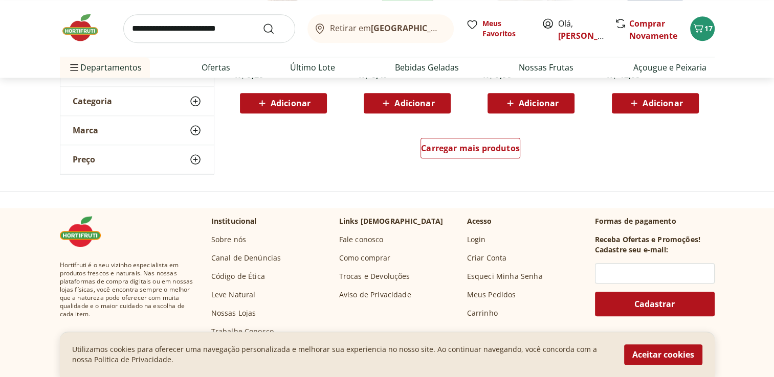
scroll to position [28218, 0]
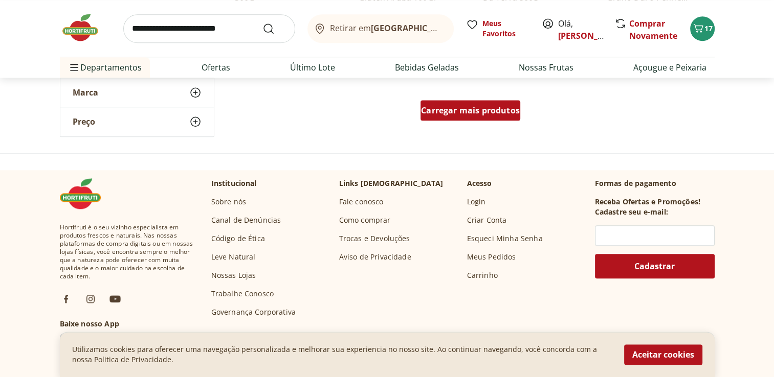
click at [517, 116] on div "Carregar mais produtos" at bounding box center [470, 110] width 100 height 20
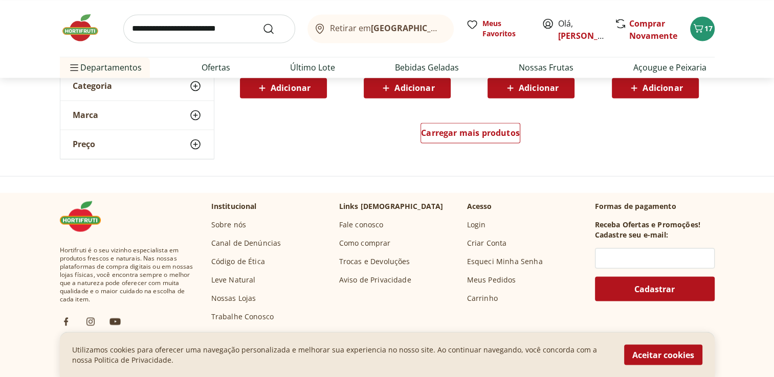
scroll to position [28883, 0]
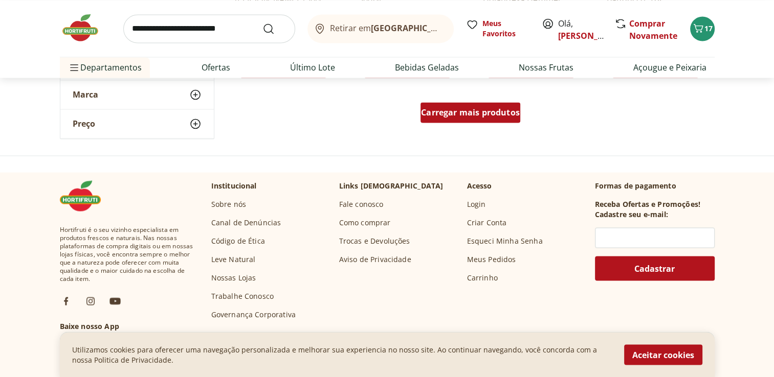
click at [496, 108] on span "Carregar mais produtos" at bounding box center [470, 112] width 99 height 8
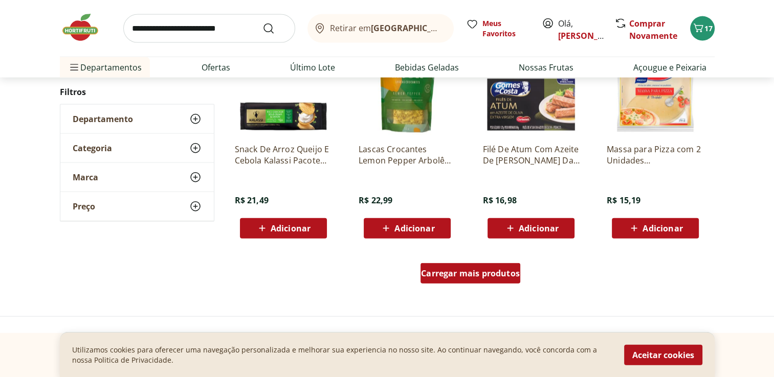
scroll to position [29394, 0]
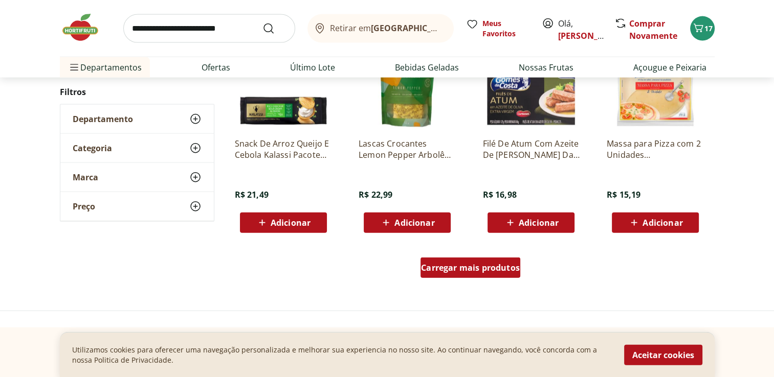
click at [495, 260] on div "Carregar mais produtos" at bounding box center [470, 268] width 100 height 20
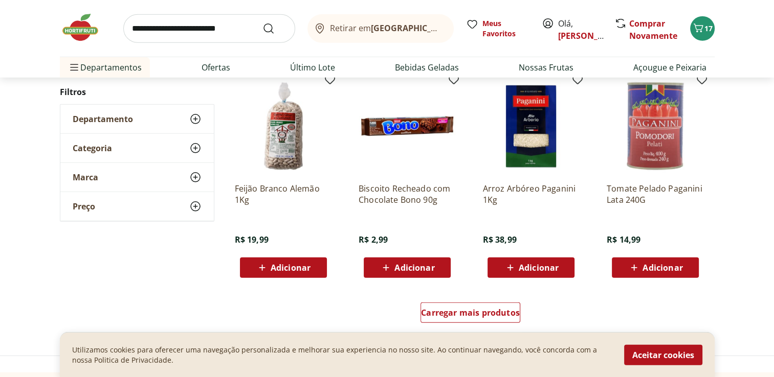
scroll to position [30059, 0]
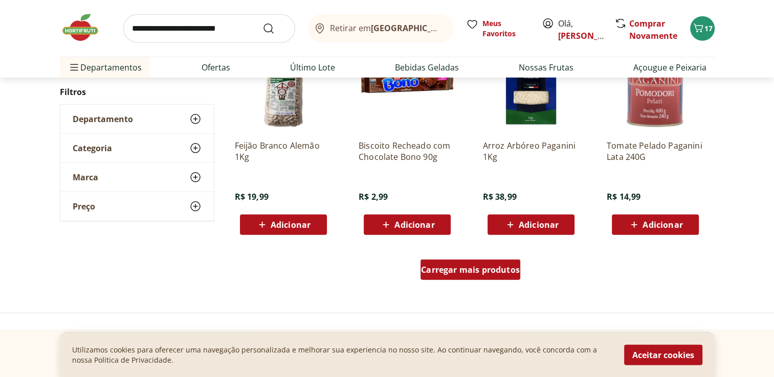
click at [490, 269] on span "Carregar mais produtos" at bounding box center [470, 270] width 99 height 8
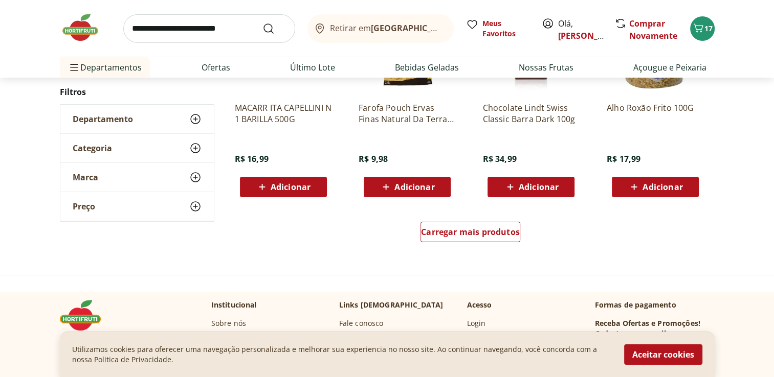
scroll to position [30775, 0]
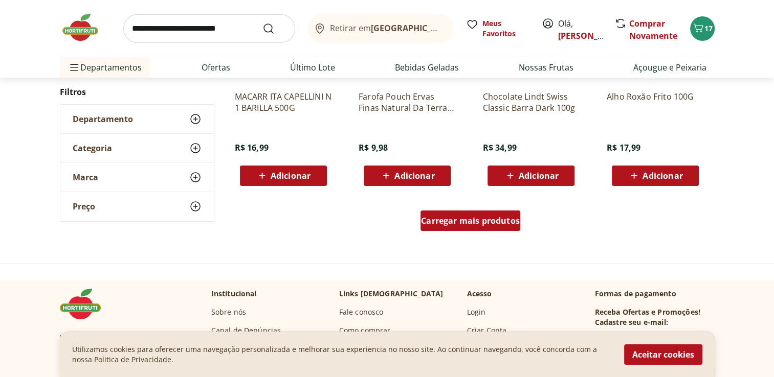
click at [503, 224] on span "Carregar mais produtos" at bounding box center [470, 221] width 99 height 8
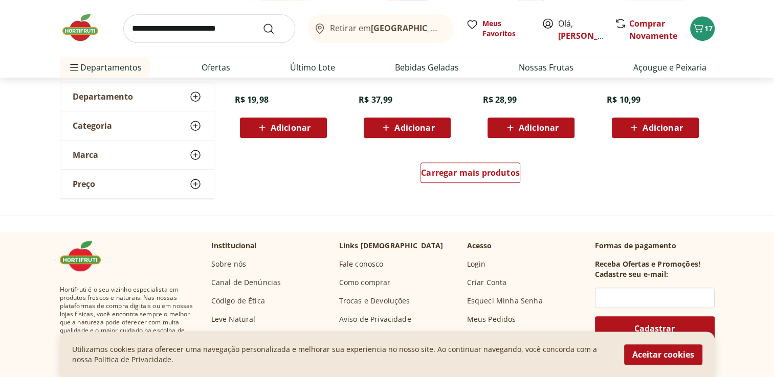
scroll to position [31491, 0]
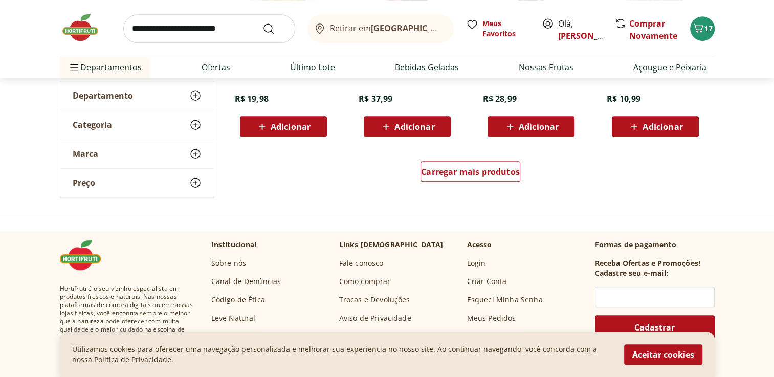
click at [503, 155] on div "Carregar mais produtos" at bounding box center [471, 173] width 496 height 49
click at [489, 173] on span "Carregar mais produtos" at bounding box center [470, 172] width 99 height 8
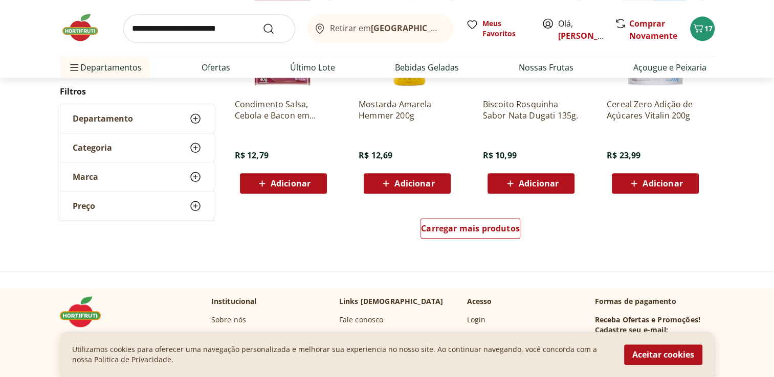
scroll to position [32105, 0]
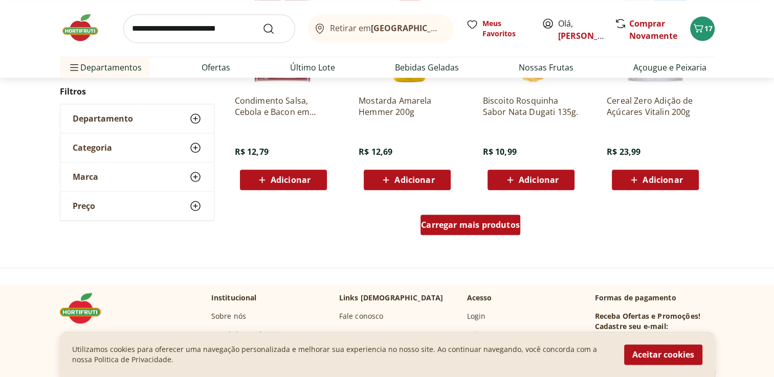
click at [449, 225] on span "Carregar mais produtos" at bounding box center [470, 225] width 99 height 8
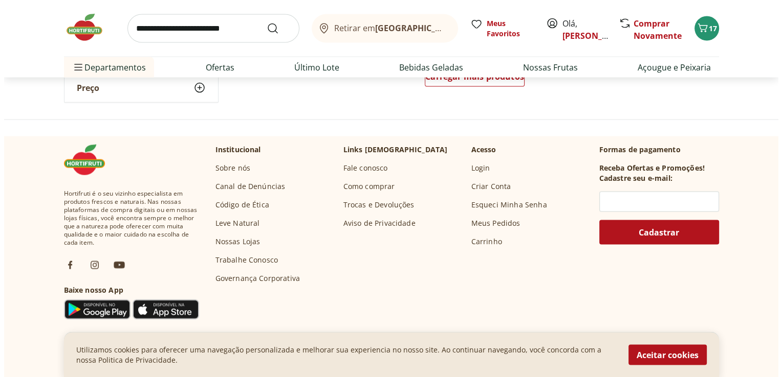
scroll to position [32924, 0]
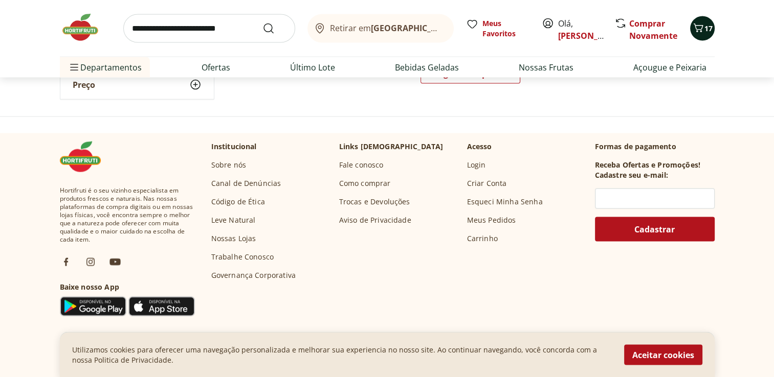
click at [704, 27] on span "17" at bounding box center [708, 29] width 8 height 10
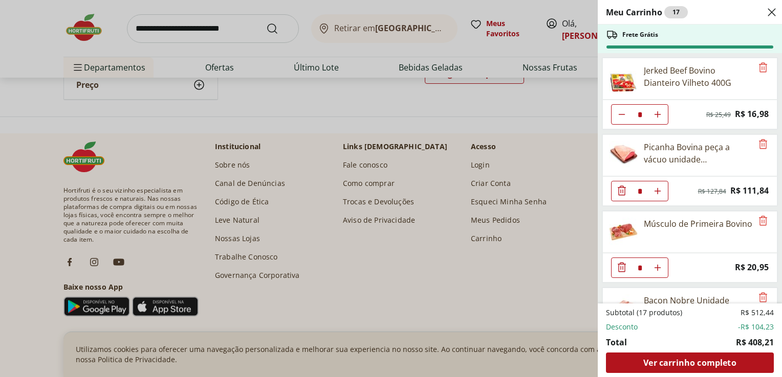
scroll to position [514, 0]
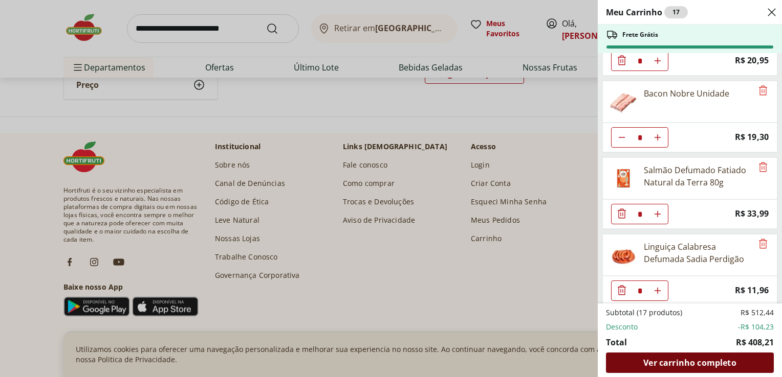
click at [689, 364] on span "Ver carrinho completo" at bounding box center [689, 363] width 93 height 8
